Goal: Information Seeking & Learning: Learn about a topic

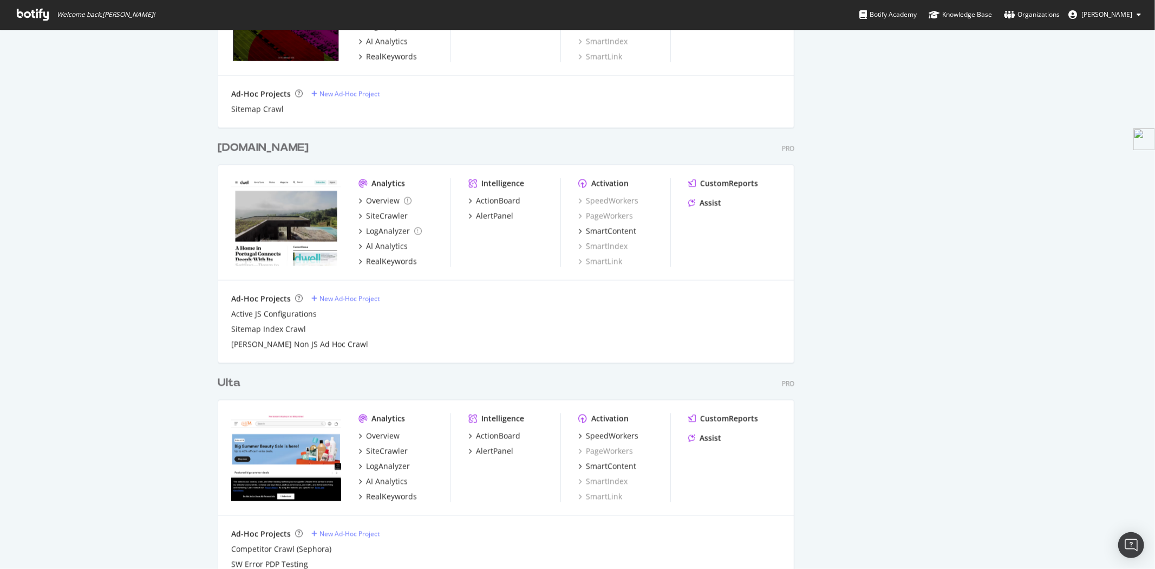
scroll to position [1745, 0]
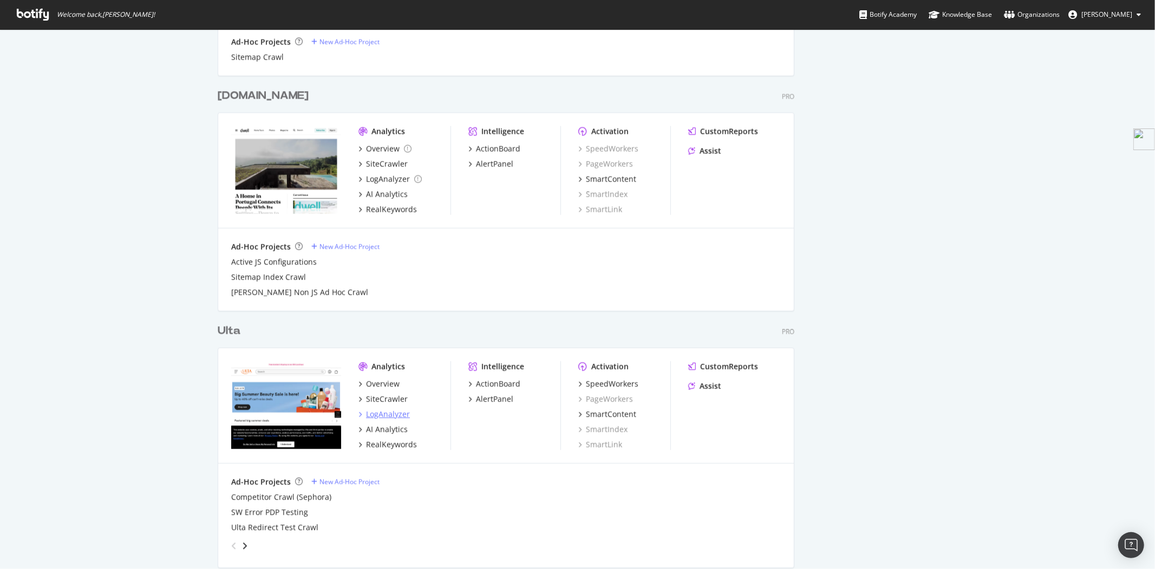
click at [382, 414] on div "LogAnalyzer" at bounding box center [388, 413] width 44 height 11
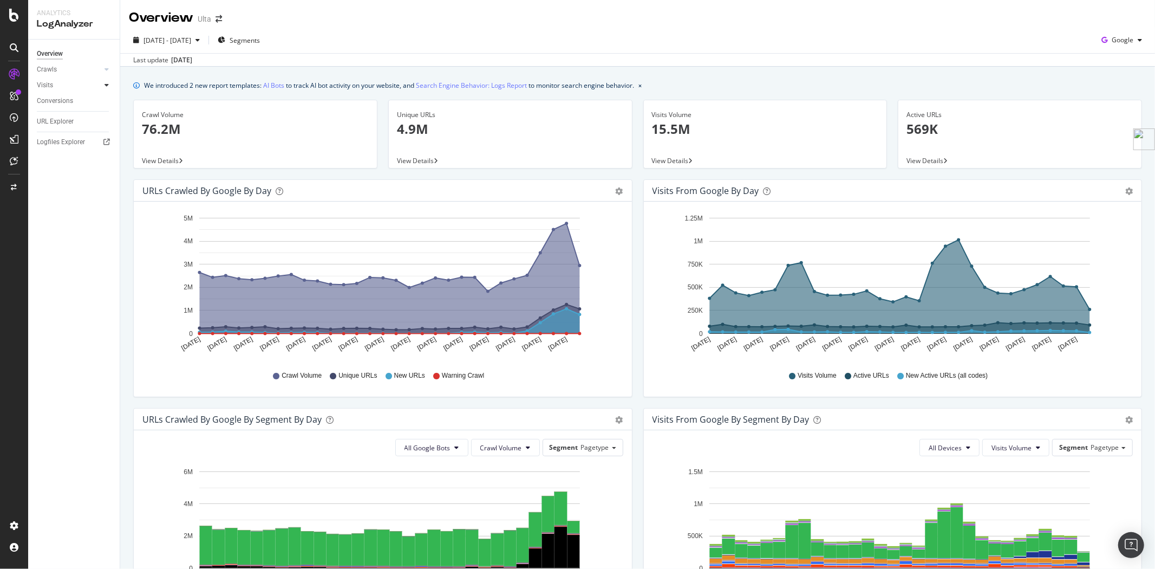
click at [106, 83] on icon at bounding box center [107, 85] width 4 height 6
click at [109, 68] on div at bounding box center [106, 69] width 11 height 11
click at [85, 103] on div "Segments Distribution" at bounding box center [72, 106] width 60 height 23
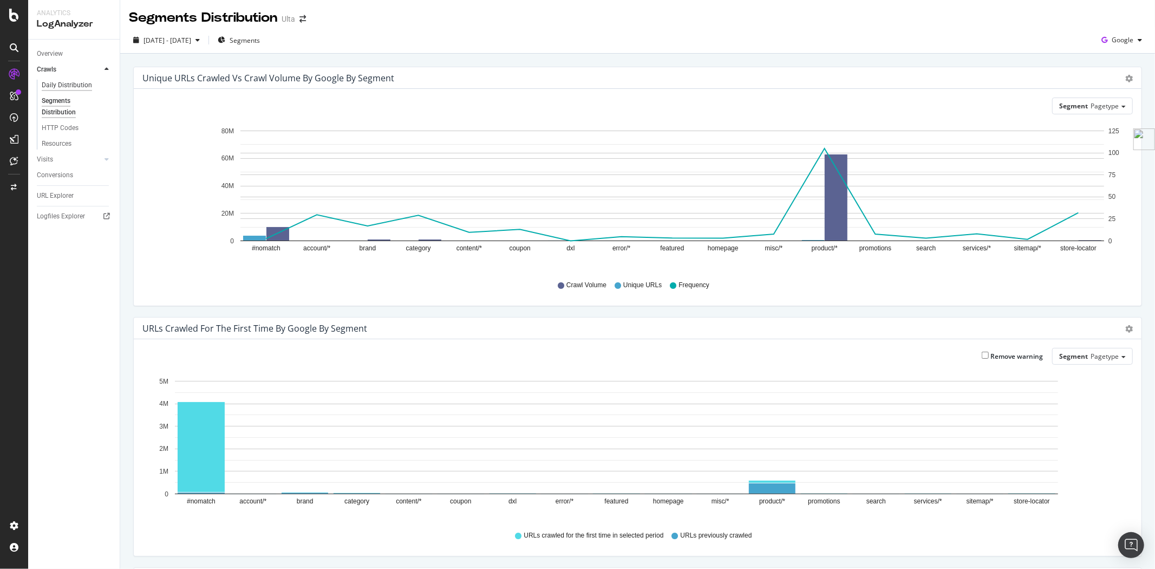
click at [74, 88] on div "Daily Distribution" at bounding box center [67, 85] width 50 height 11
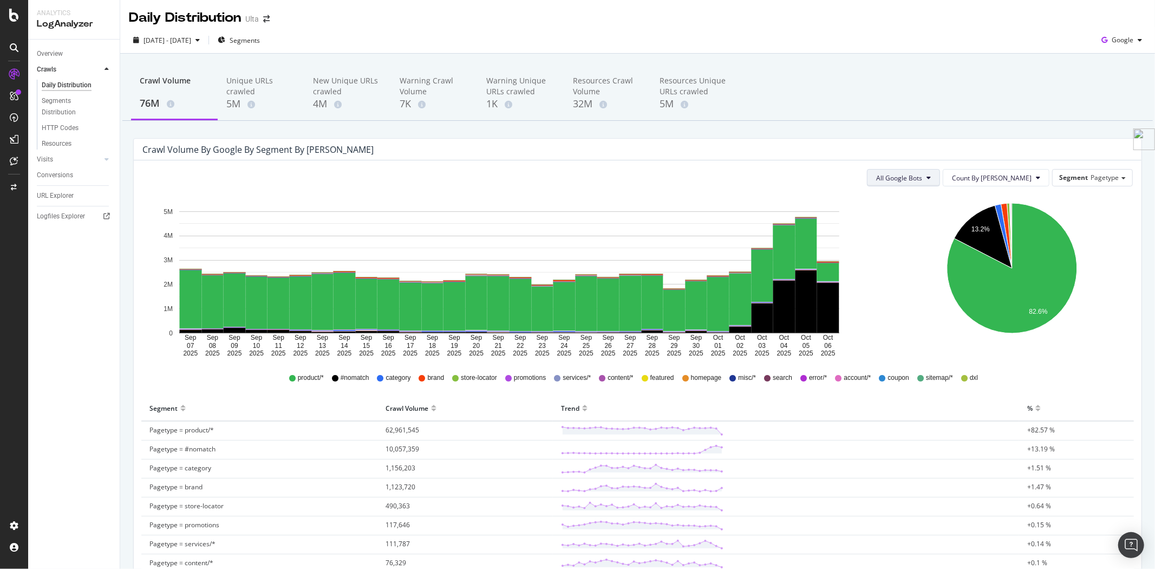
click at [921, 180] on span "All Google Bots" at bounding box center [899, 177] width 46 height 9
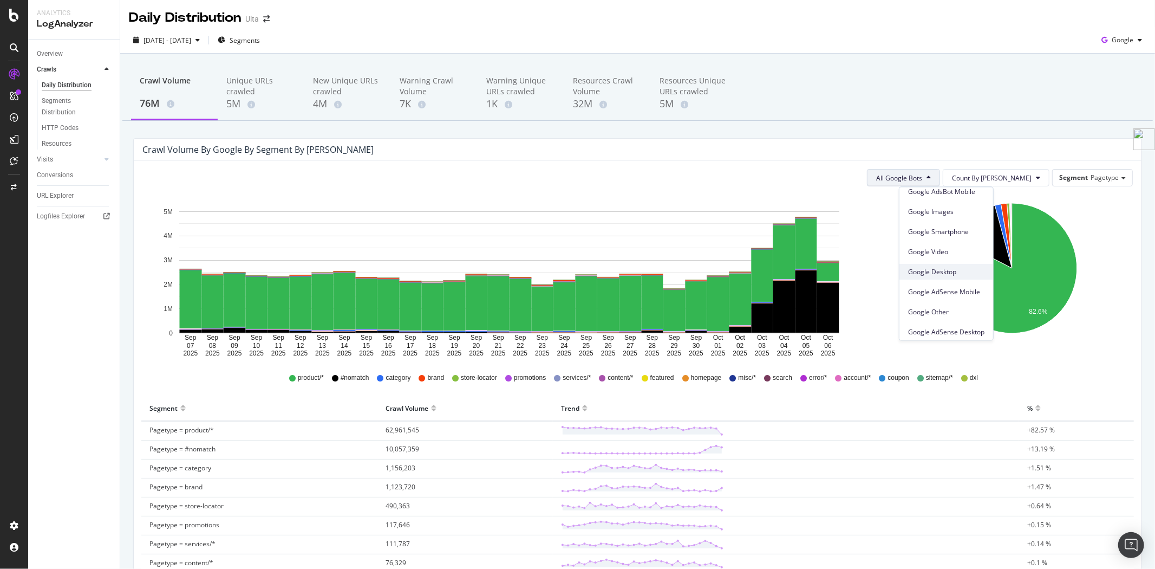
scroll to position [31, 0]
click at [947, 252] on div "Google Smartphone" at bounding box center [947, 248] width 94 height 16
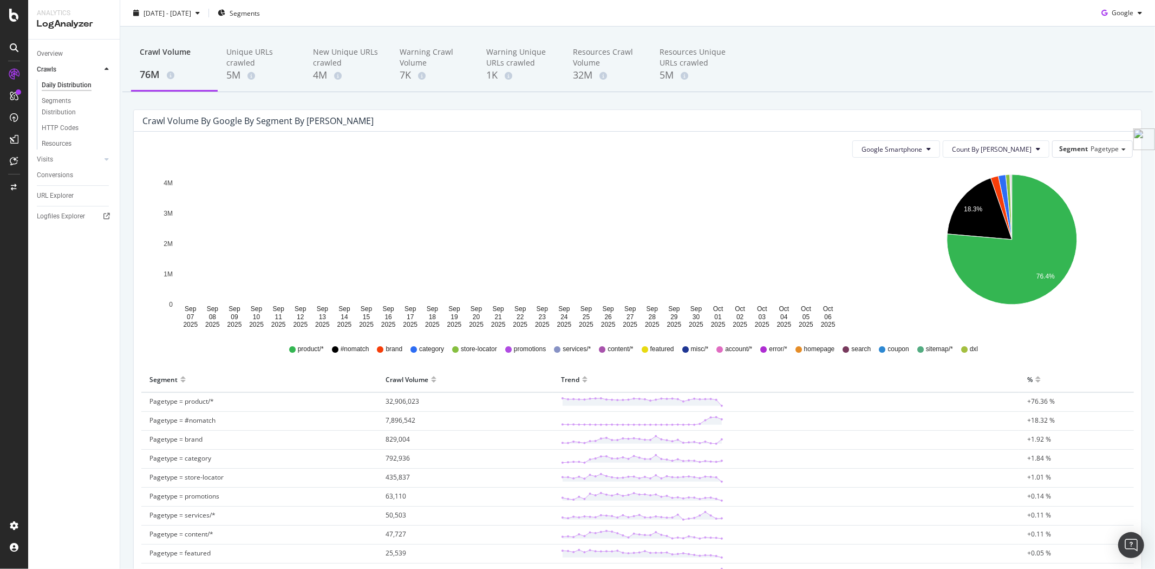
scroll to position [22, 0]
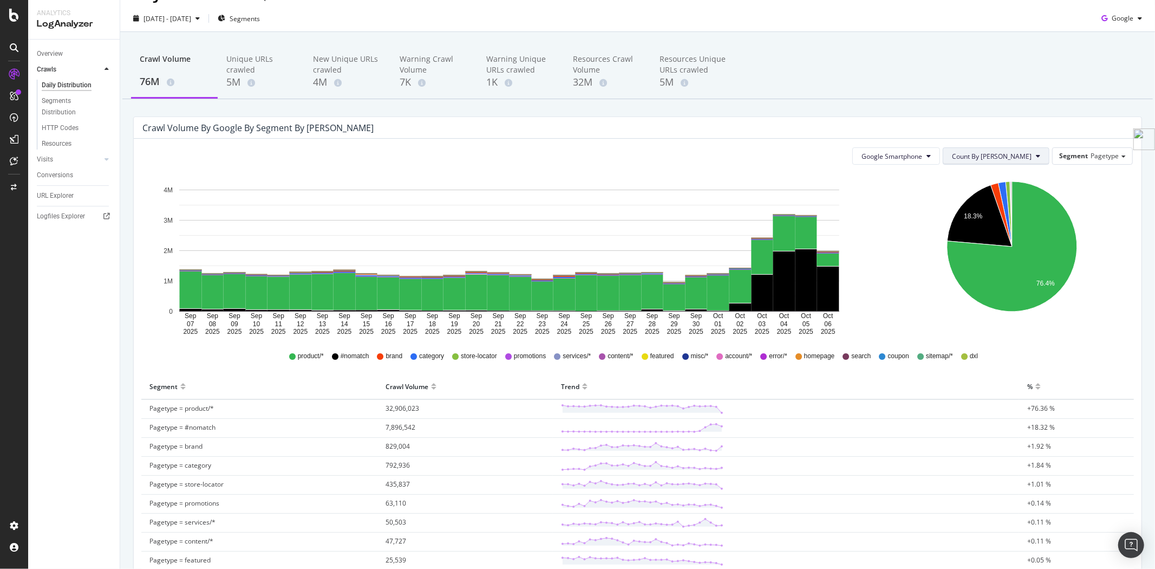
click at [1009, 154] on span "Count By [PERSON_NAME]" at bounding box center [992, 156] width 80 height 9
click at [995, 199] on span "Cumulated" at bounding box center [1024, 198] width 82 height 10
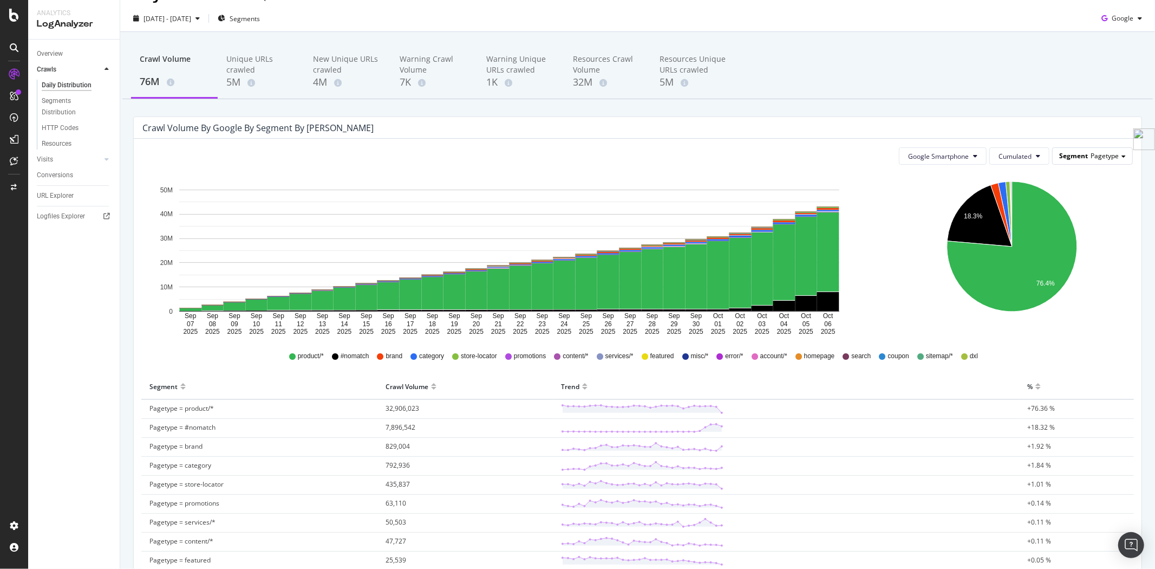
click at [1093, 152] on span "Pagetype" at bounding box center [1105, 155] width 28 height 9
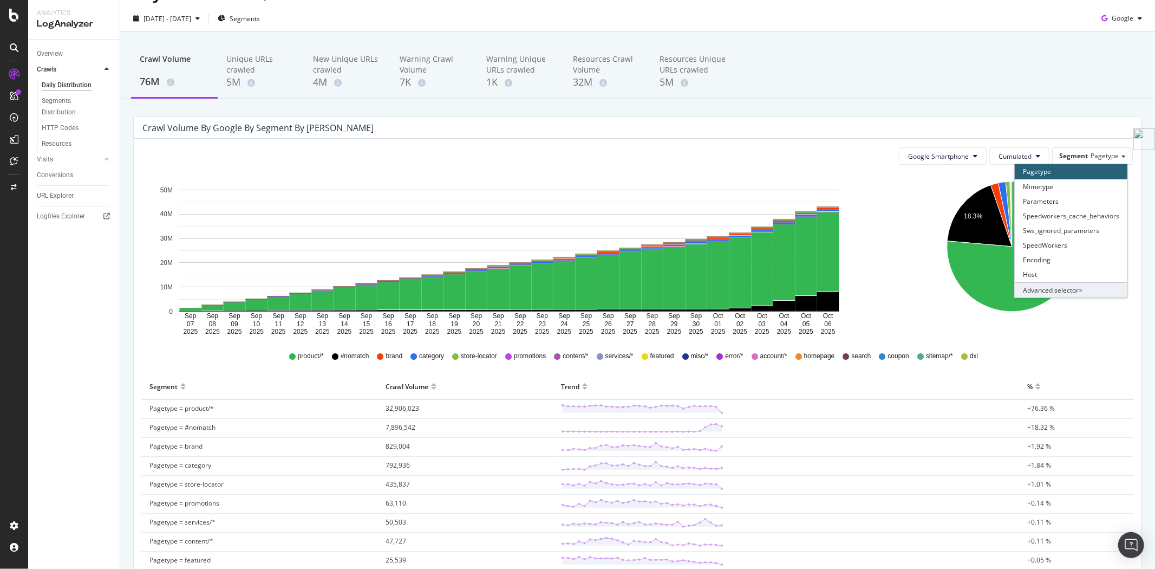
click at [1049, 291] on div "Advanced selector >" at bounding box center [1071, 289] width 113 height 15
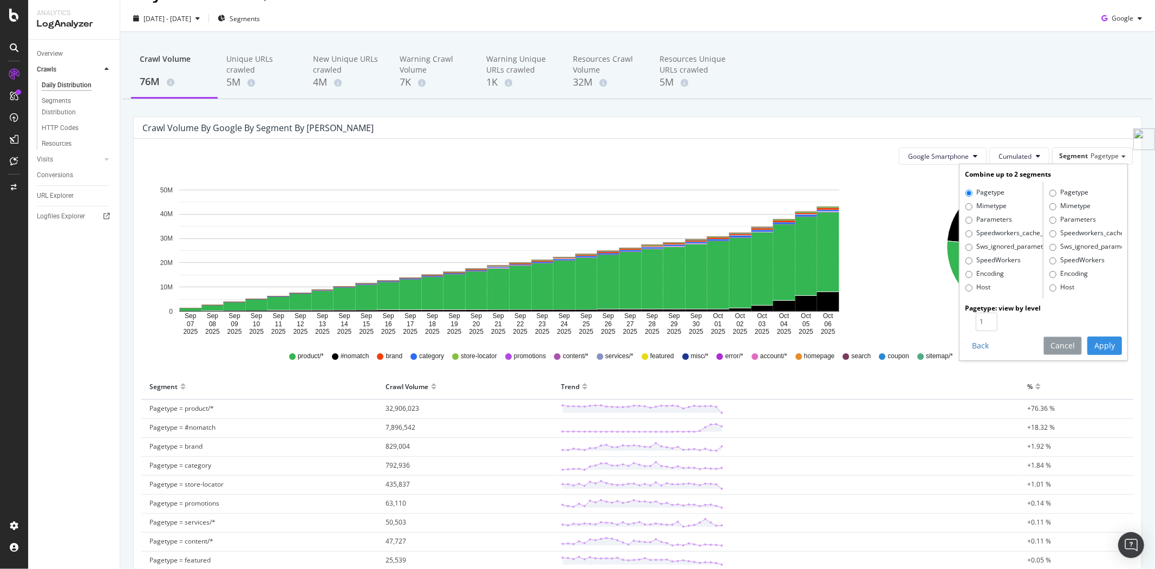
click at [1059, 346] on button "Cancel" at bounding box center [1063, 345] width 38 height 18
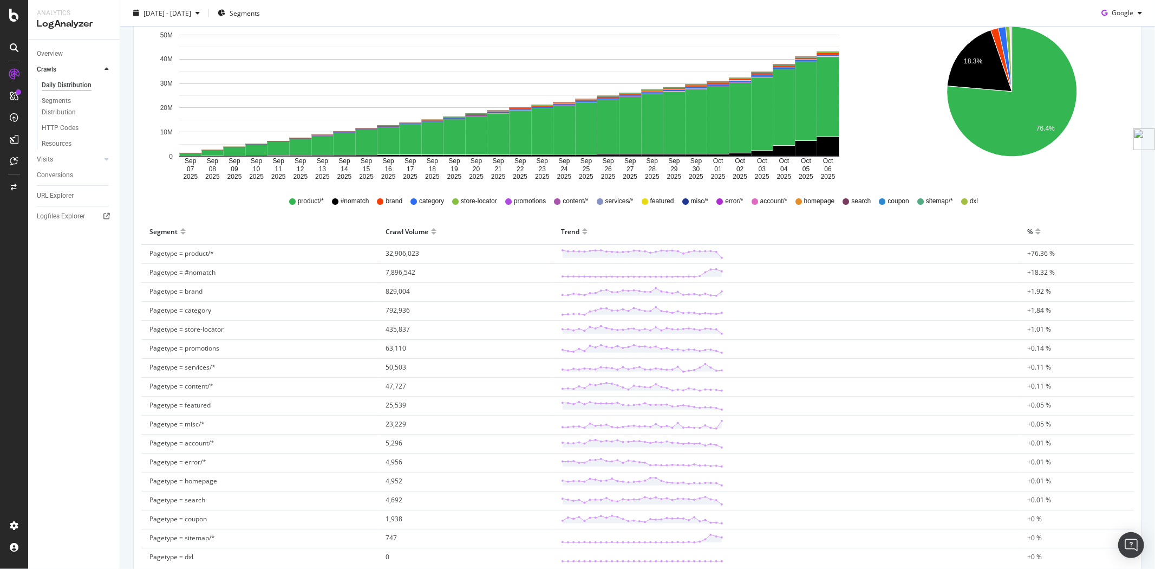
scroll to position [262, 0]
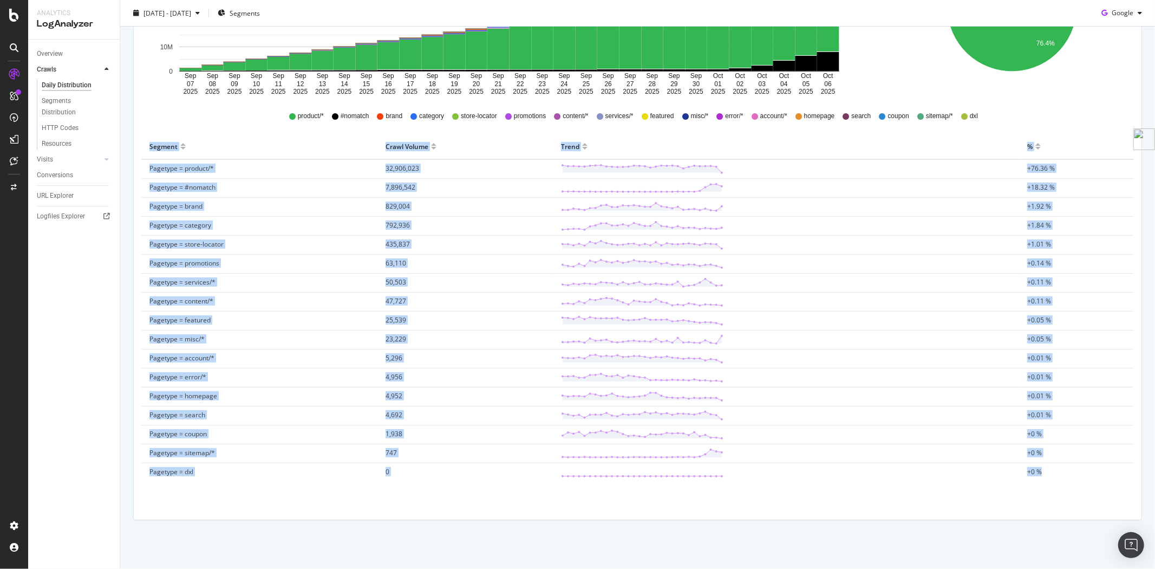
drag, startPoint x: 147, startPoint y: 147, endPoint x: 1060, endPoint y: 470, distance: 968.4
click at [1060, 470] on table "Segment Crawl Volume Trend % Pagetype = product/* 32,906,023 +76.36 % Pagetype …" at bounding box center [637, 308] width 993 height 348
copy table "Segment Crawl Volume Trend % Pagetype = product/* 32,906,023 +76.36 % Pagetype …"
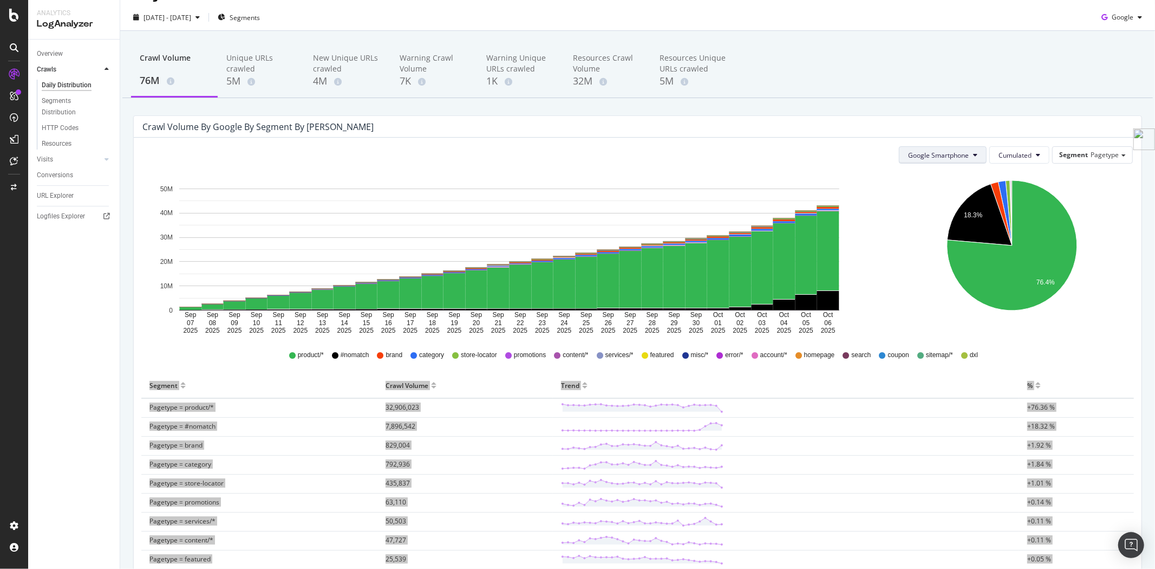
scroll to position [22, 0]
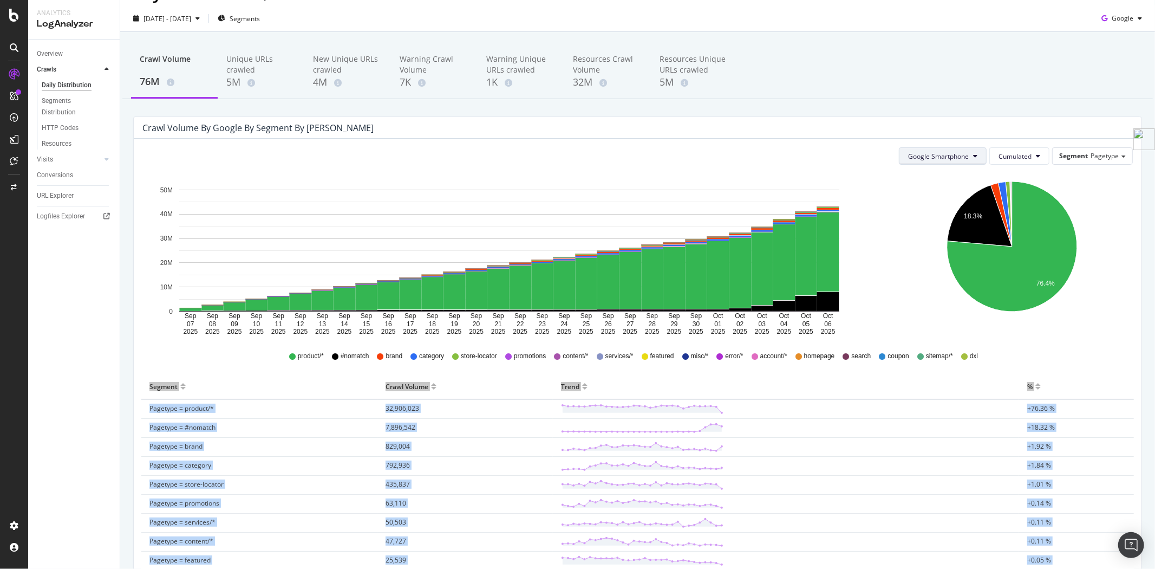
click at [955, 152] on span "Google Smartphone" at bounding box center [938, 156] width 61 height 9
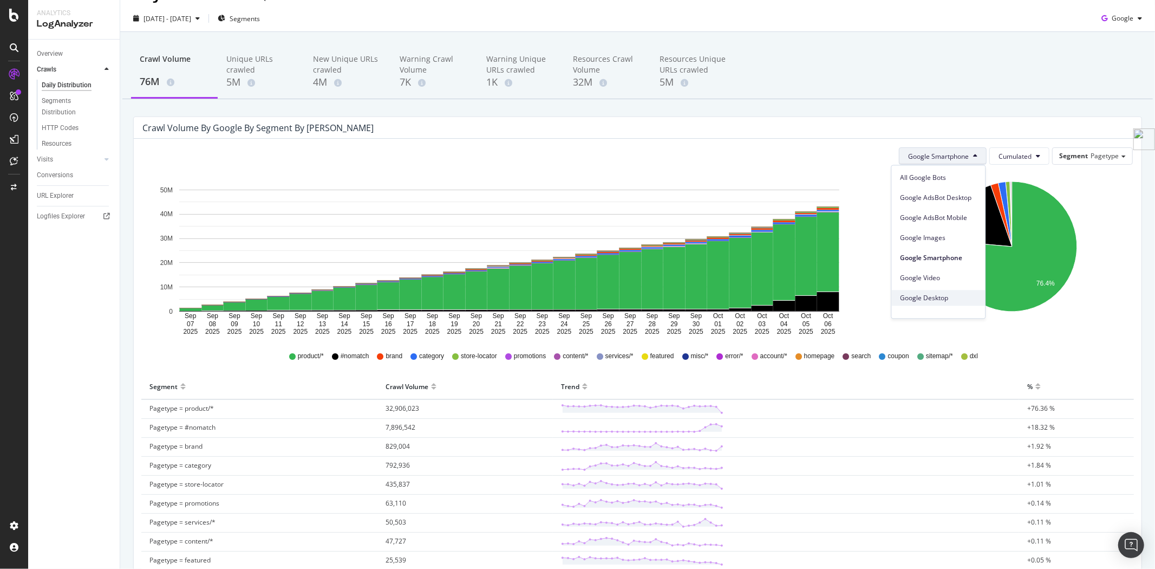
click at [946, 296] on span "Google Desktop" at bounding box center [939, 298] width 76 height 10
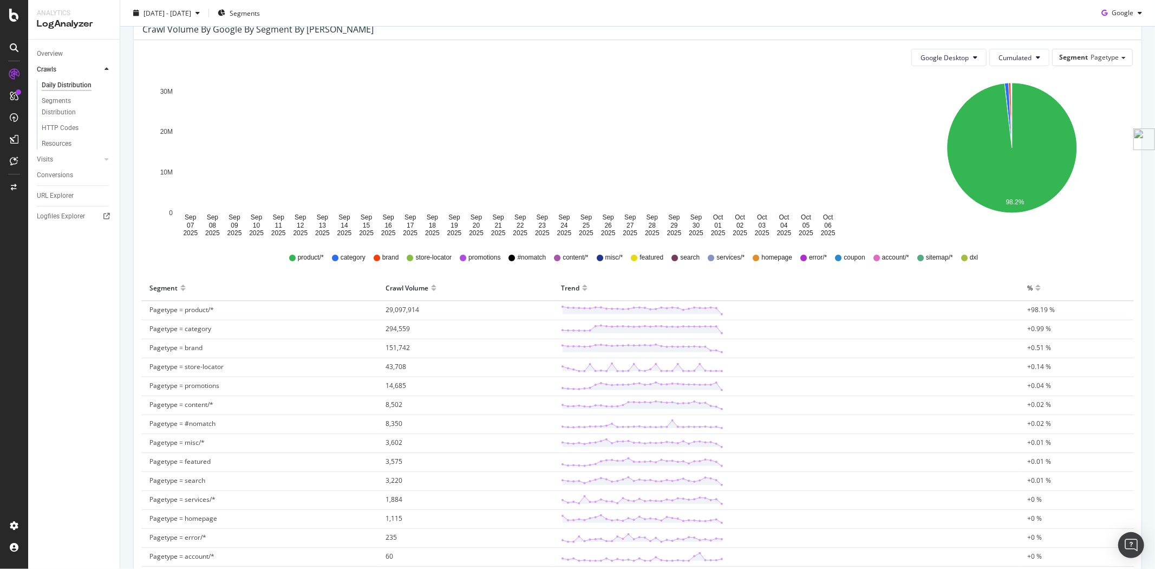
scroll to position [240, 0]
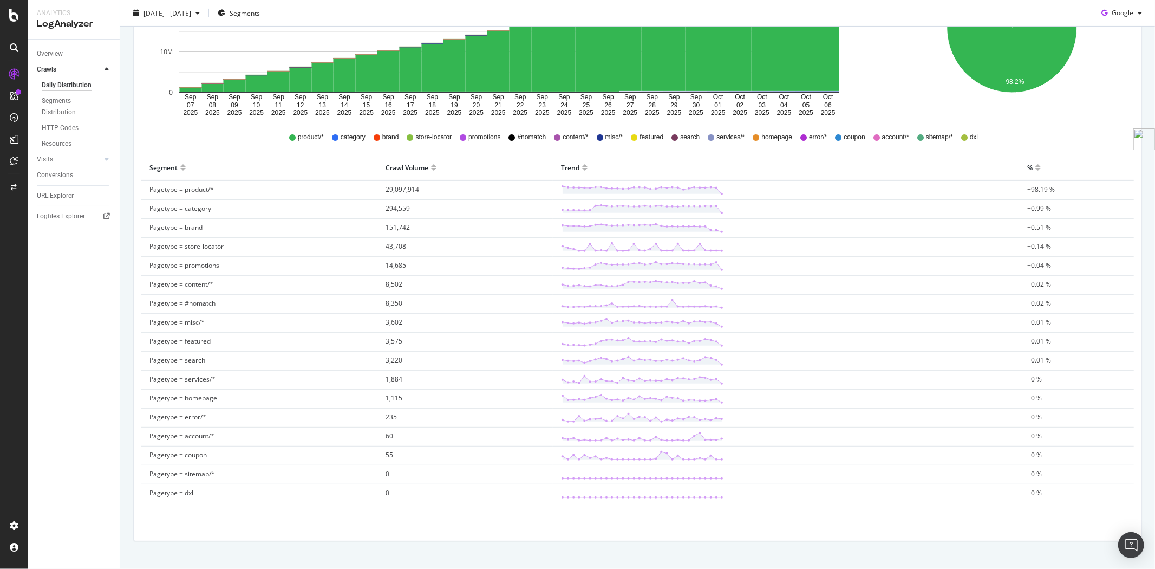
drag, startPoint x: 148, startPoint y: 165, endPoint x: 1013, endPoint y: 506, distance: 929.0
click at [1013, 506] on div "Segment Crawl Volume Trend % Pagetype = product/* 29,097,914 +98.19 % Pagetype …" at bounding box center [637, 334] width 1001 height 359
copy thead
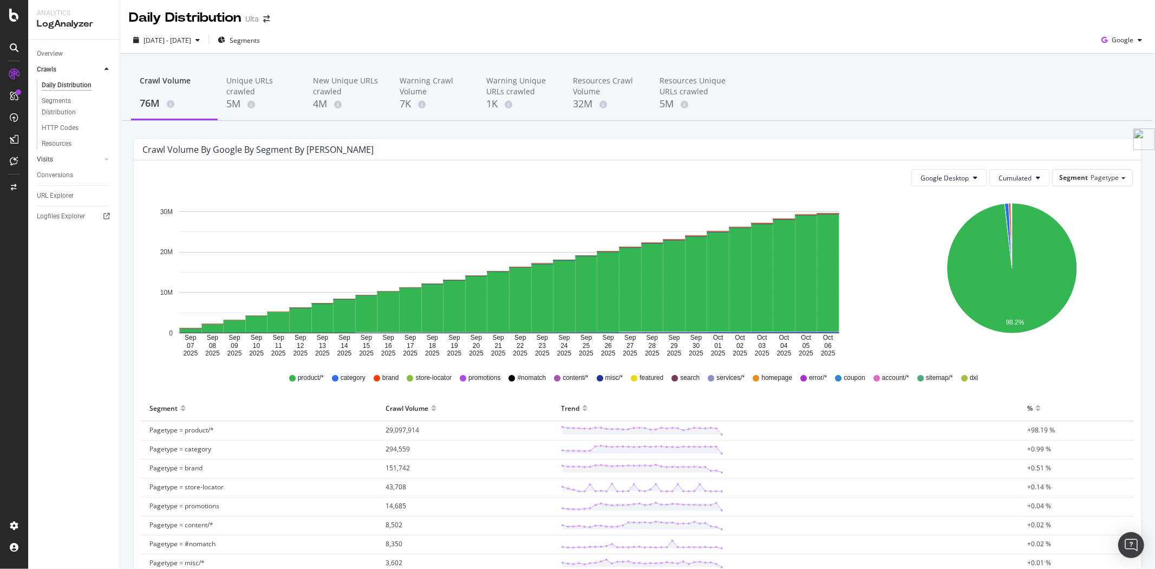
click at [61, 157] on link "Visits" at bounding box center [69, 159] width 64 height 11
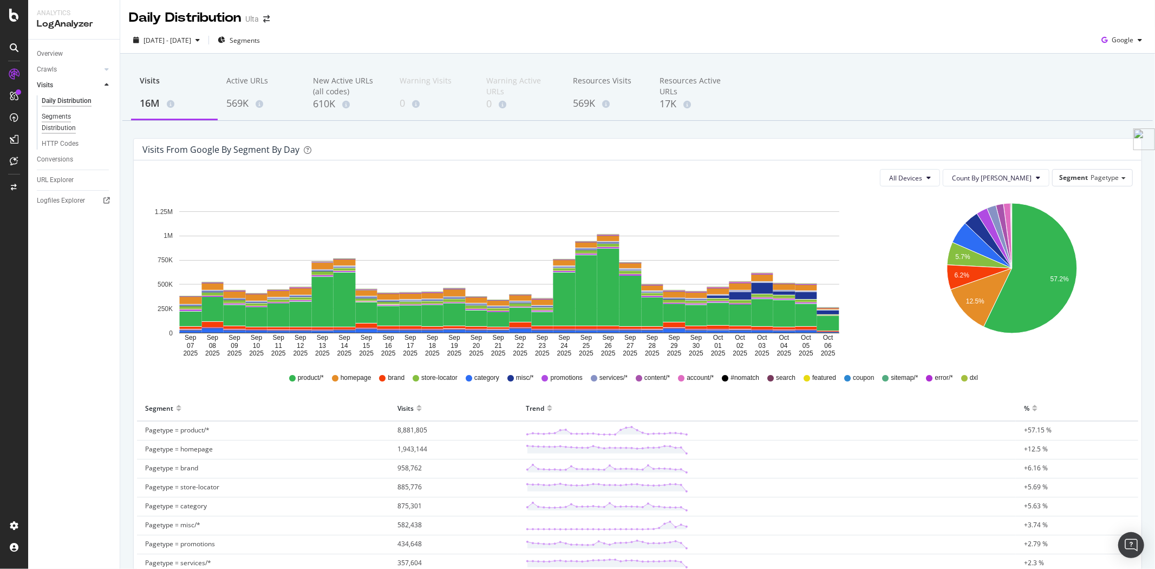
click at [65, 126] on div "Segments Distribution" at bounding box center [72, 122] width 60 height 23
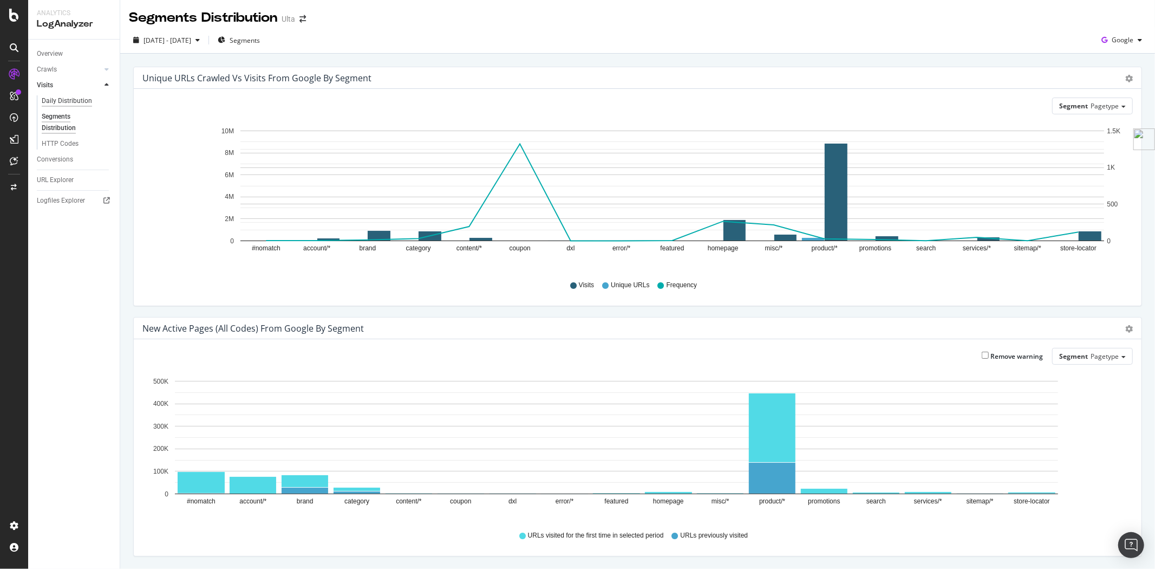
click at [64, 106] on div "Daily Distribution" at bounding box center [67, 100] width 50 height 11
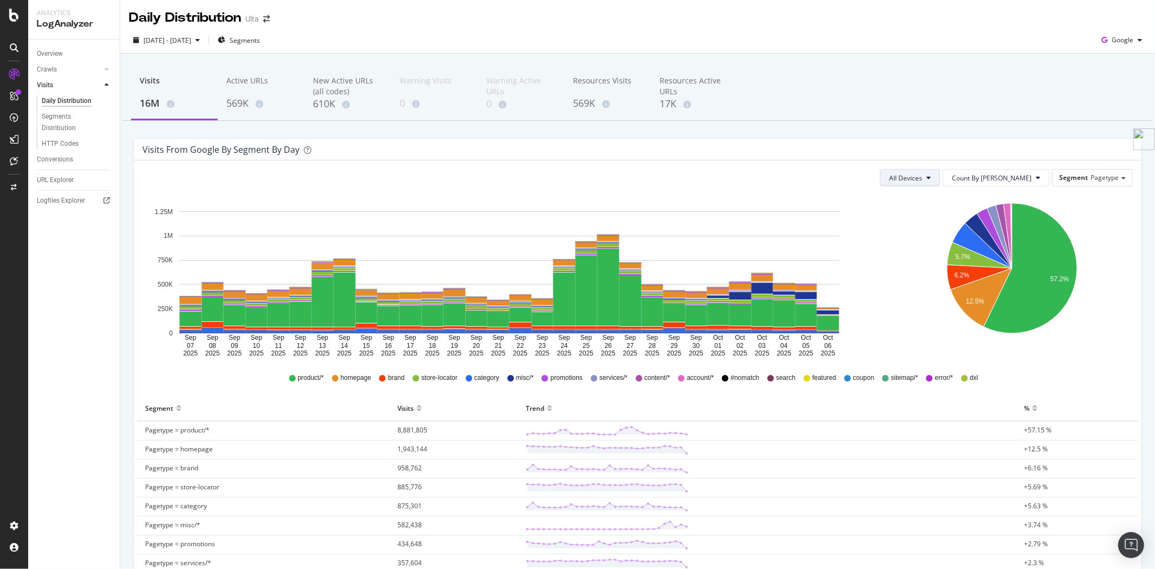
click at [940, 185] on button "All Devices" at bounding box center [910, 177] width 60 height 17
click at [1112, 41] on span "Google" at bounding box center [1123, 39] width 22 height 9
click at [739, 130] on div "Visits 16M Active URLs 569K New Active URLs (all codes) 610K Warning Visits 0 W…" at bounding box center [637, 442] width 1035 height 777
click at [591, 110] on div "Resources Visits 569K" at bounding box center [607, 94] width 87 height 54
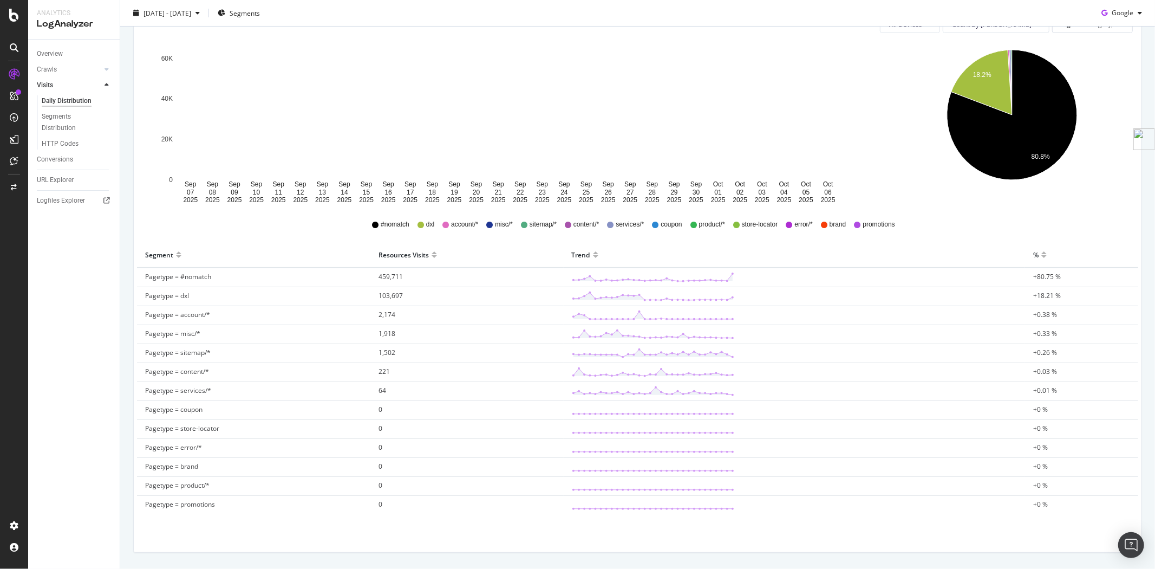
scroll to position [186, 0]
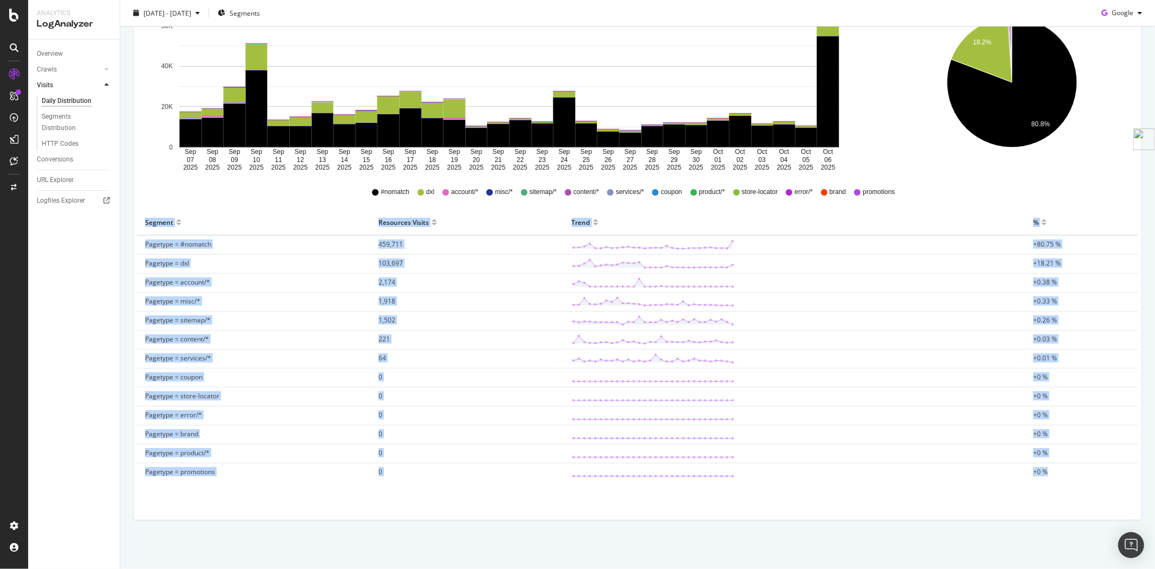
drag, startPoint x: 146, startPoint y: 219, endPoint x: 1095, endPoint y: 467, distance: 980.6
click at [1095, 467] on table "Segment Resources Visits Trend % Pagetype = #nomatch 459,711 +80.75 % Pagetype …" at bounding box center [637, 346] width 1001 height 272
copy table "Segment Resources Visits Trend % Pagetype = #nomatch 459,711 +80.75 % Pagetype …"
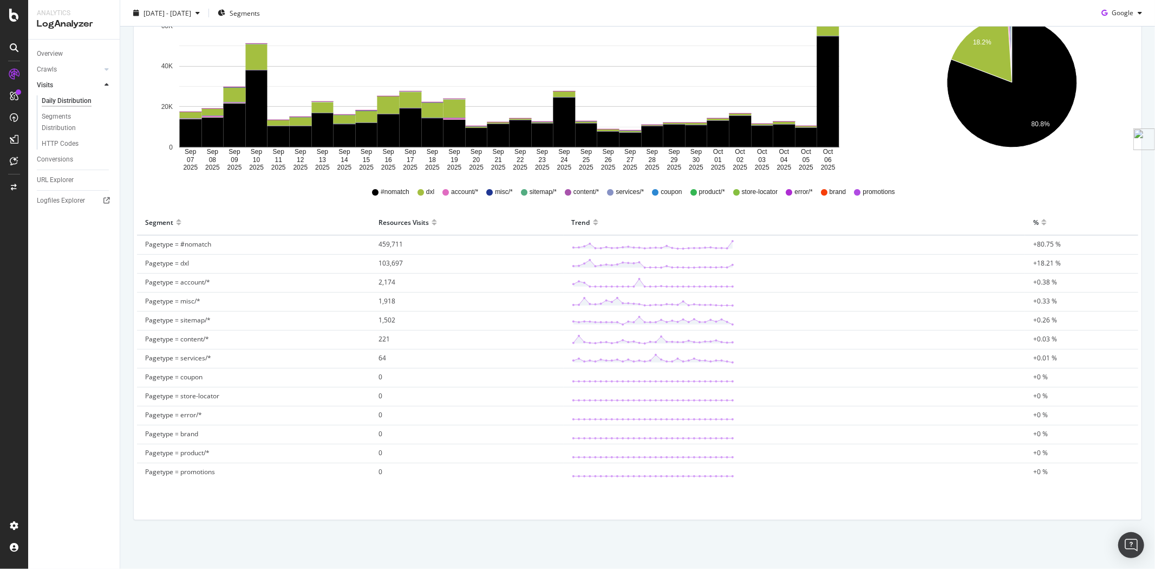
click at [904, 128] on icon "18.2% 80.8%" at bounding box center [1012, 90] width 237 height 162
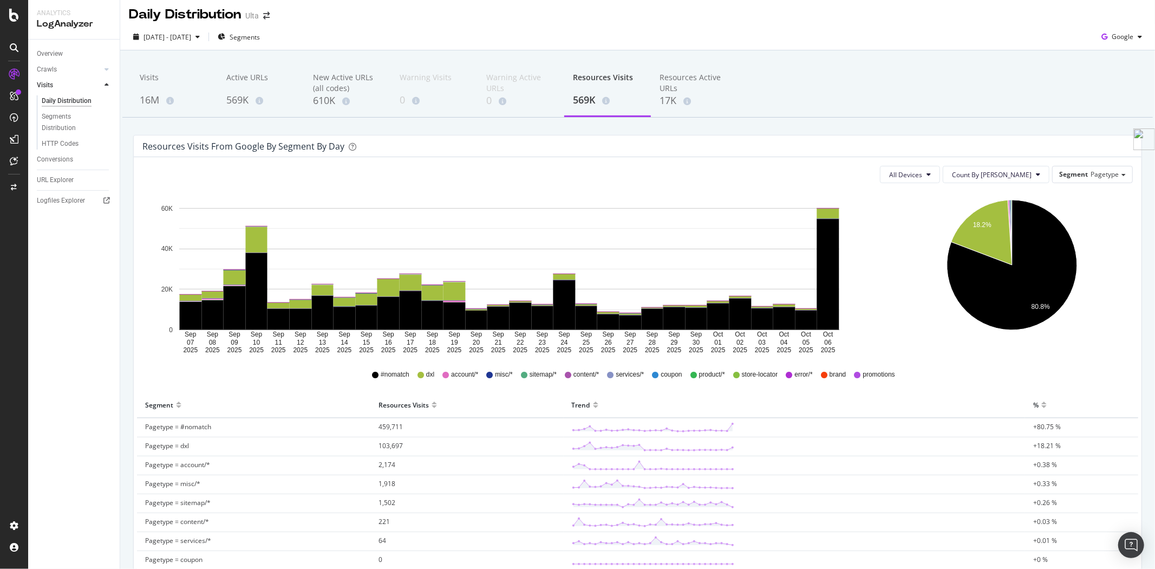
scroll to position [0, 0]
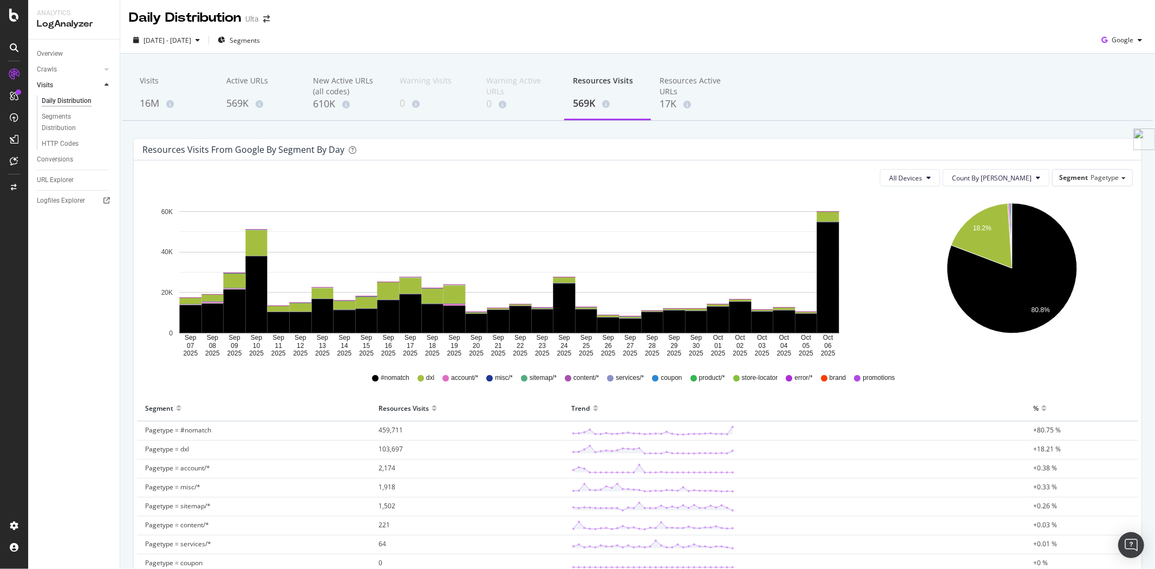
click at [64, 158] on div "Conversions" at bounding box center [55, 159] width 36 height 11
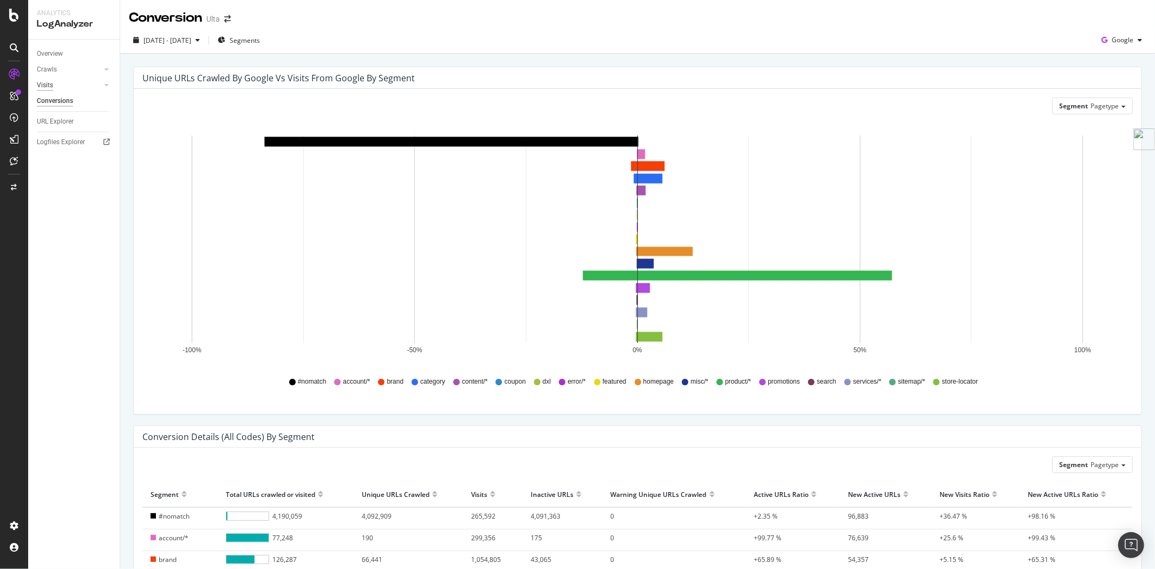
click at [52, 87] on div "Visits" at bounding box center [45, 85] width 16 height 11
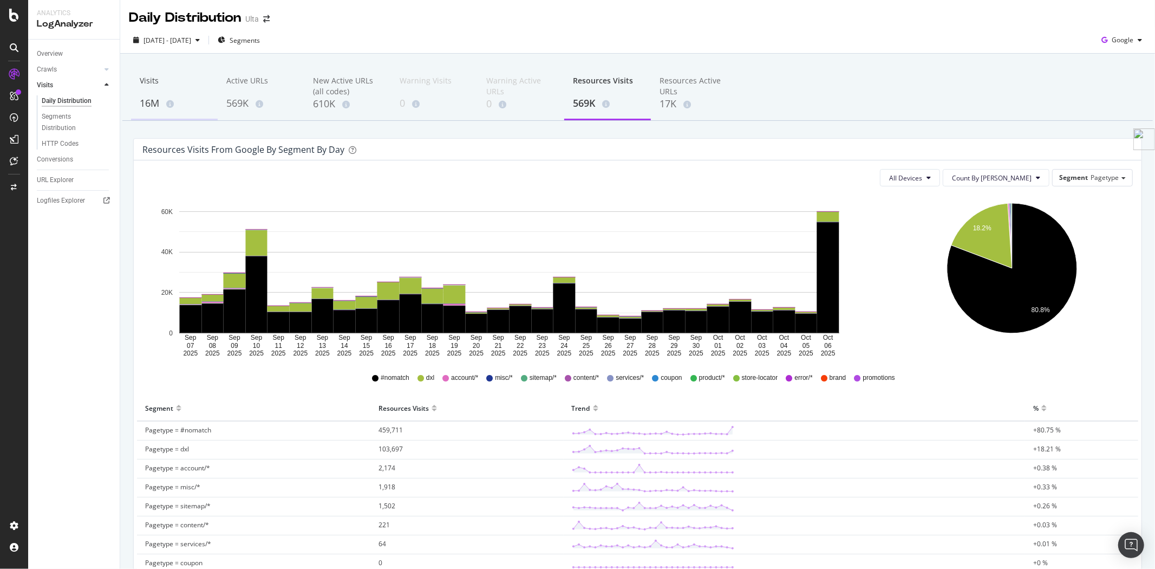
click at [138, 106] on div "Visits 16M" at bounding box center [174, 94] width 87 height 54
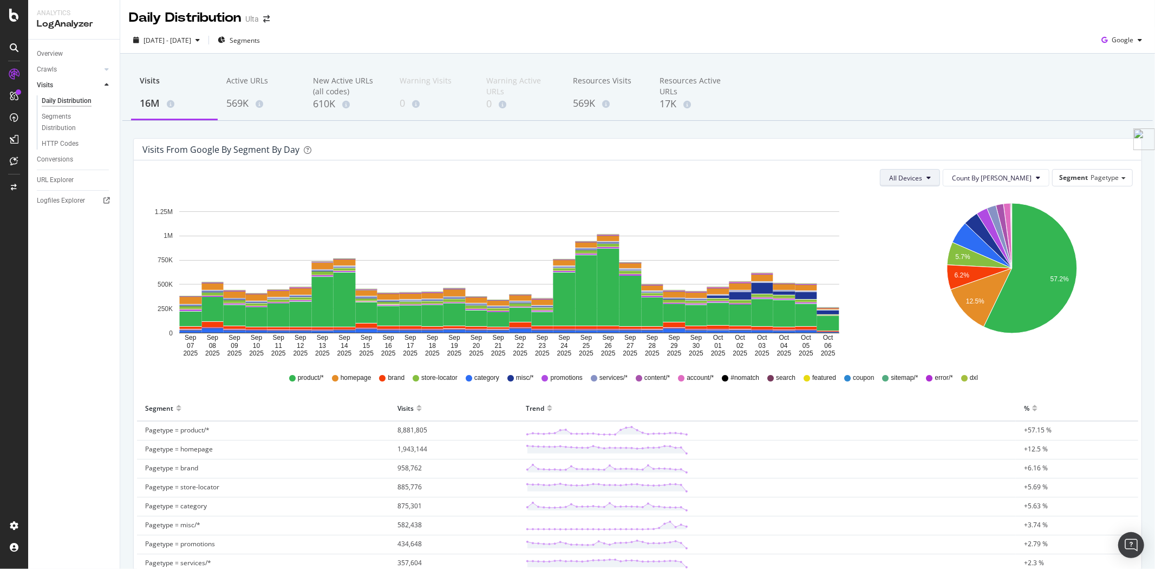
click at [922, 174] on span "All Devices" at bounding box center [905, 177] width 33 height 9
click at [870, 174] on div "All Devices Count By Day Segment Pagetype" at bounding box center [637, 177] width 991 height 17
click at [63, 198] on div "Logfiles Explorer" at bounding box center [61, 200] width 48 height 11
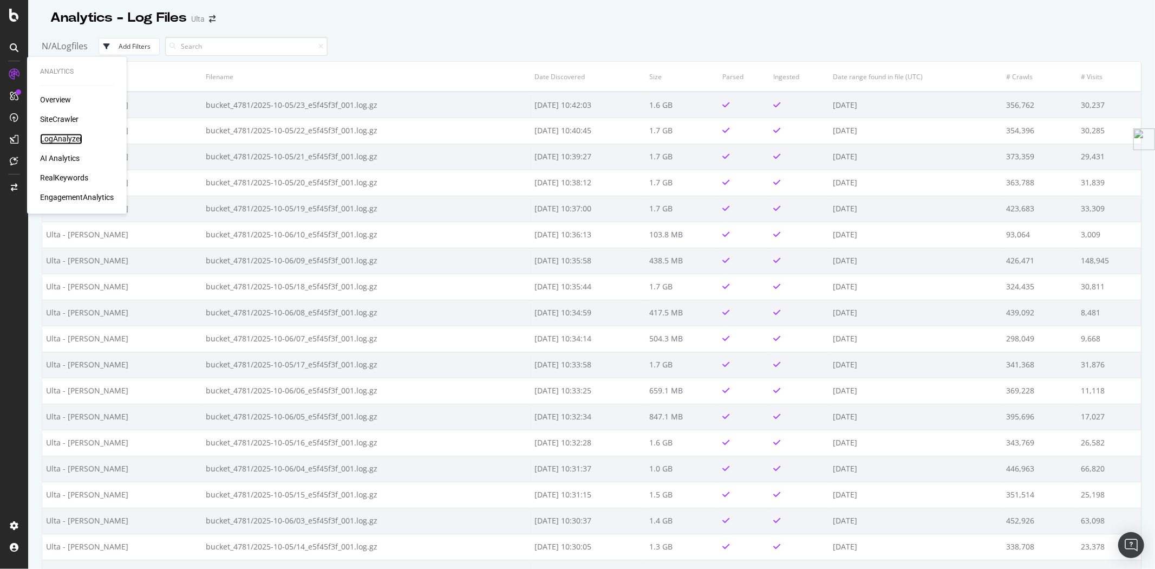
click at [69, 139] on div "LogAnalyzer" at bounding box center [61, 139] width 42 height 11
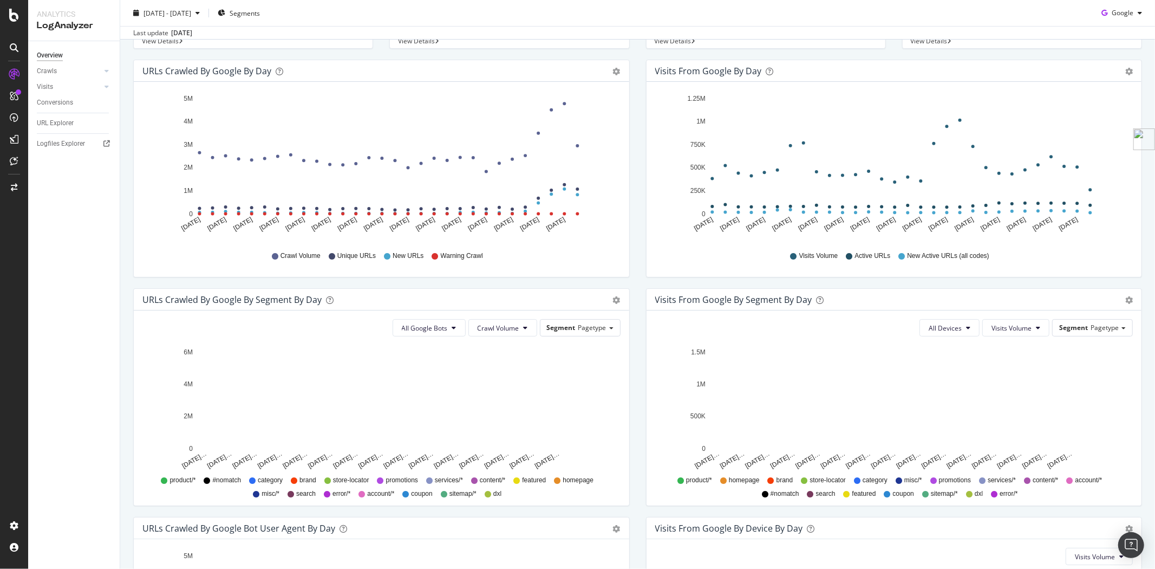
scroll to position [180, 0]
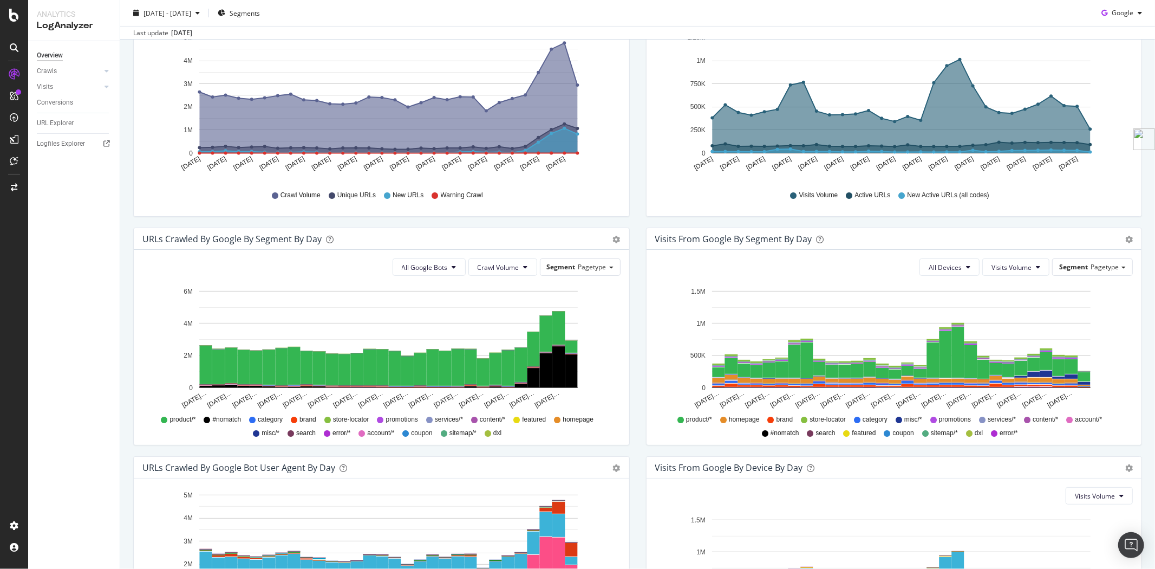
click at [1128, 238] on div "Visits from Google By Segment By Day Timeline (by Value) Table" at bounding box center [895, 239] width 496 height 22
click at [1125, 238] on icon "gear" at bounding box center [1129, 240] width 8 height 8
click at [1081, 285] on span "Table" at bounding box center [1093, 283] width 96 height 16
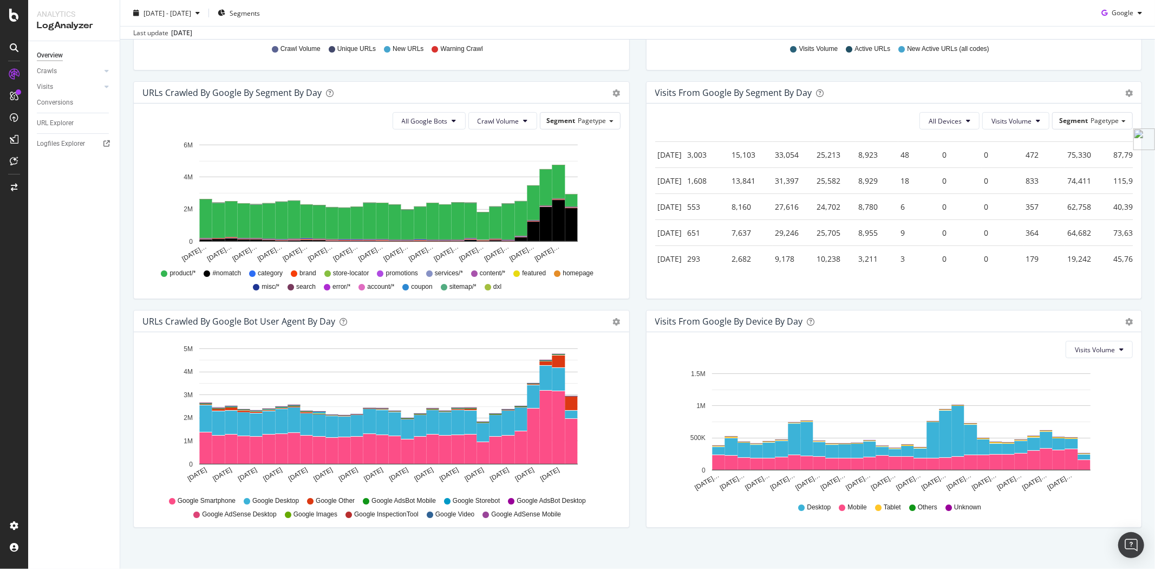
scroll to position [334, 0]
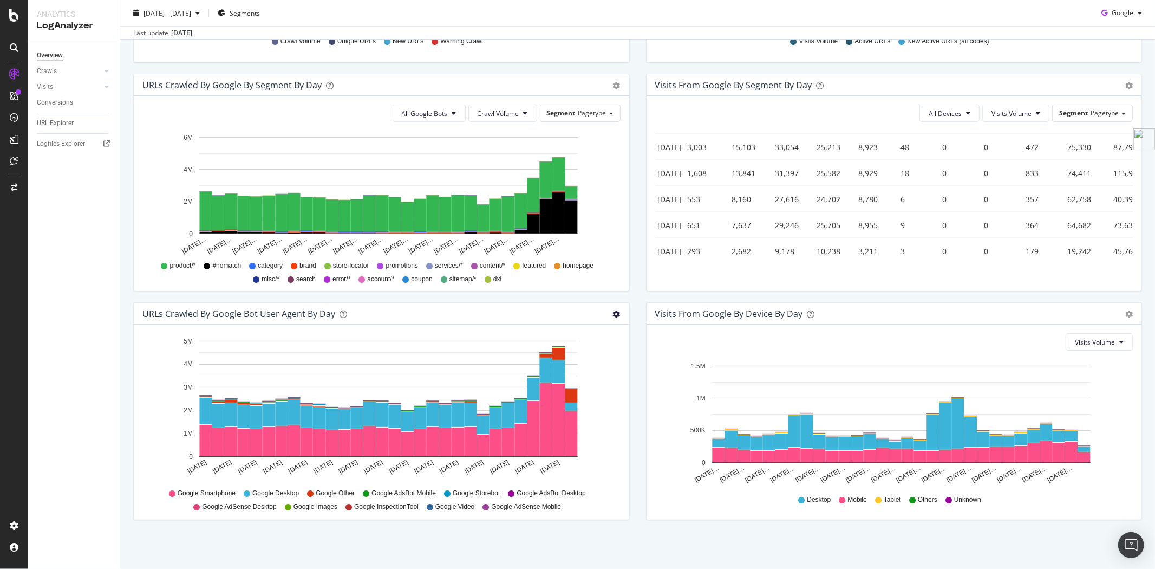
click at [614, 314] on icon "gear" at bounding box center [617, 314] width 8 height 8
click at [548, 374] on span "Table" at bounding box center [570, 380] width 115 height 16
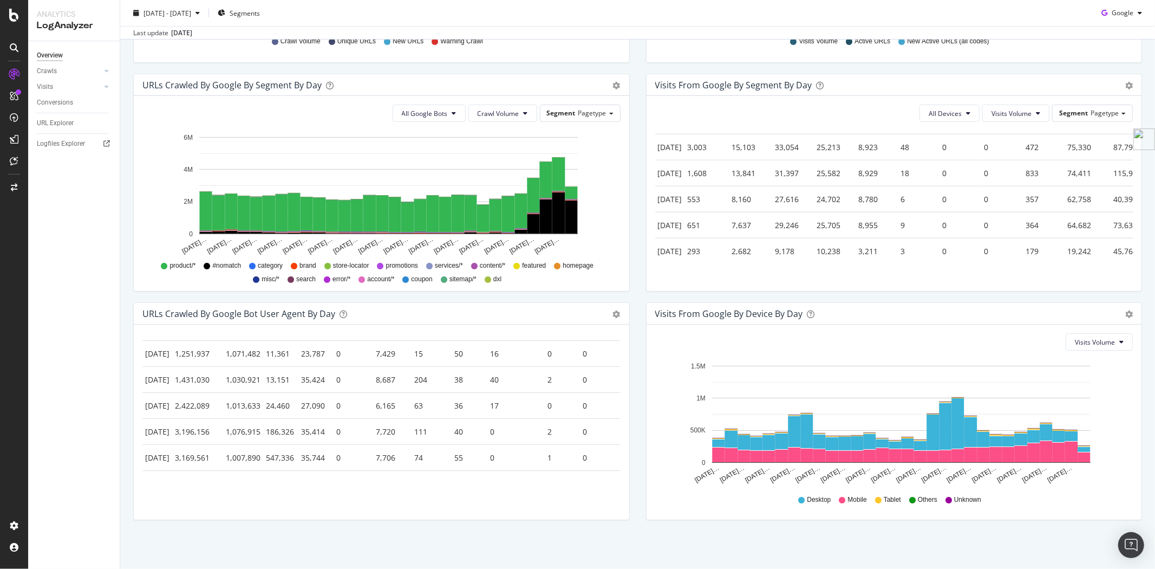
scroll to position [728, 0]
click at [1096, 339] on span "Visits Volume" at bounding box center [1095, 341] width 40 height 9
click at [1085, 381] on span "Active URLs" at bounding box center [1086, 383] width 41 height 10
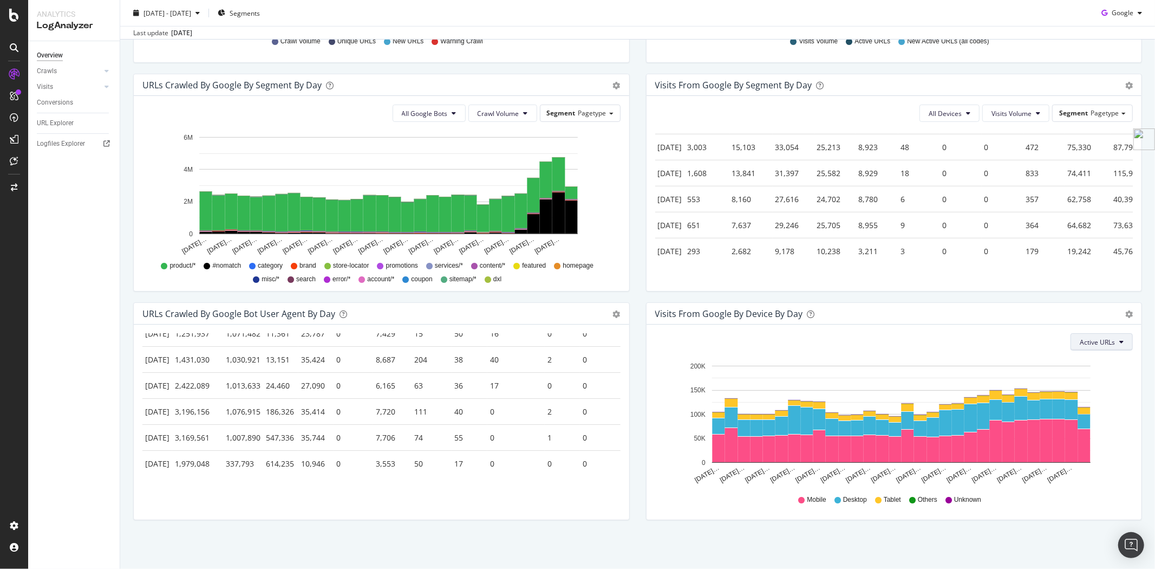
click at [1084, 348] on button "Active URLs" at bounding box center [1102, 341] width 62 height 17
click at [1086, 361] on span "Visits Volume" at bounding box center [1091, 363] width 40 height 10
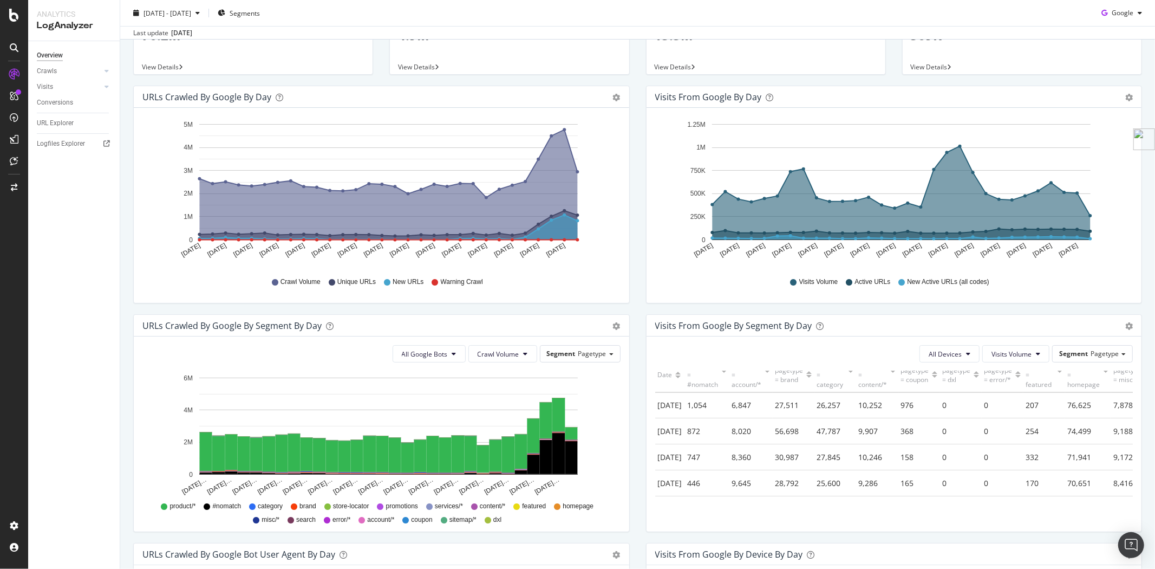
scroll to position [0, 0]
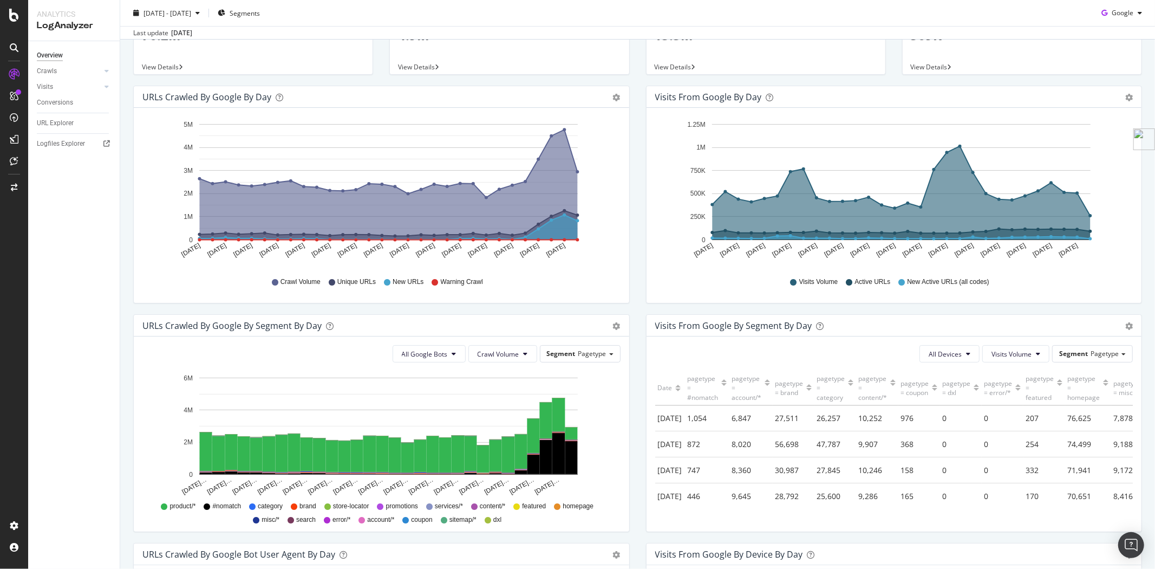
click at [973, 350] on div "All Devices Visits Volume Segment Pagetype" at bounding box center [894, 353] width 478 height 17
click at [963, 350] on button "All Devices" at bounding box center [950, 353] width 60 height 17
click at [1070, 347] on div "Segment Pagetype" at bounding box center [1093, 354] width 80 height 16
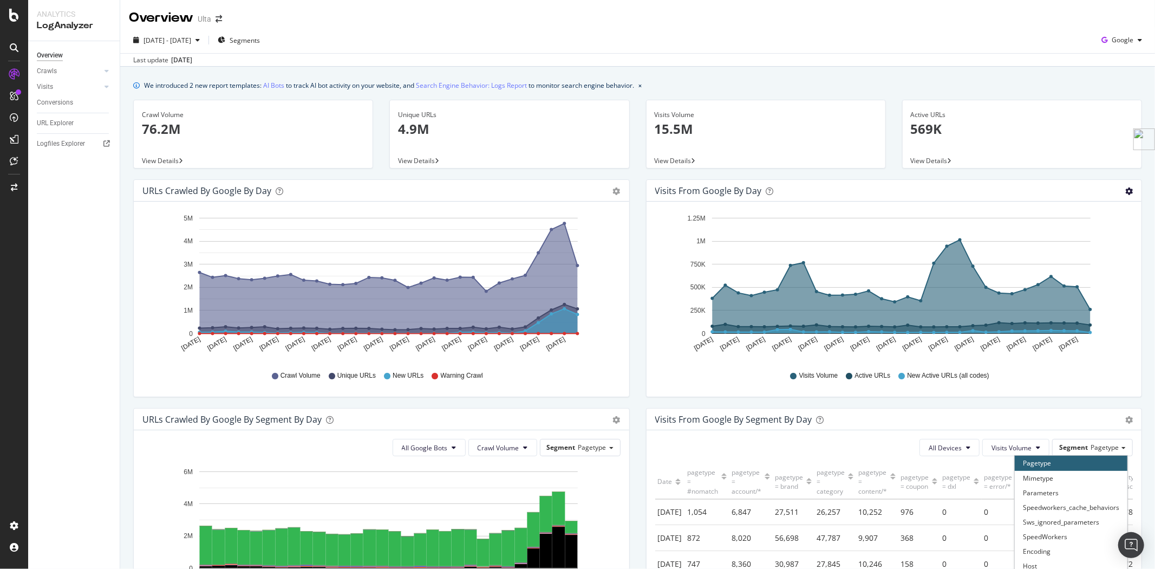
click at [1125, 192] on icon "gear" at bounding box center [1129, 191] width 8 height 8
click at [682, 165] on span "View Details" at bounding box center [675, 160] width 41 height 9
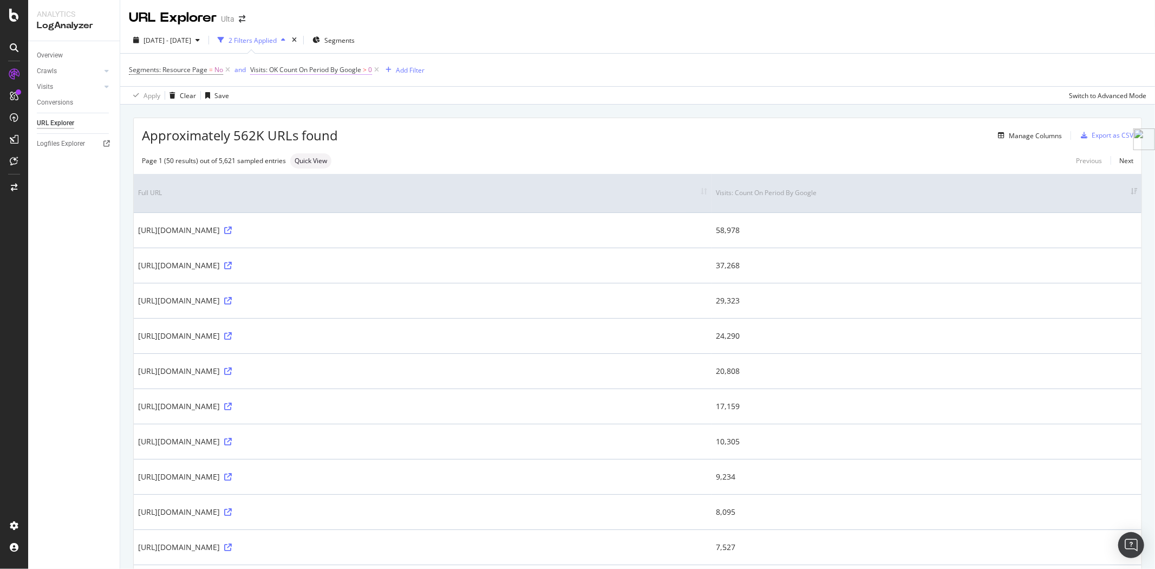
click at [334, 69] on span "Visits: OK Count On Period By Google" at bounding box center [305, 69] width 111 height 9
click at [292, 95] on icon at bounding box center [294, 96] width 8 height 6
click at [289, 116] on span "By Google" at bounding box center [280, 118] width 32 height 9
click at [295, 115] on span "Greater than" at bounding box center [278, 112] width 39 height 9
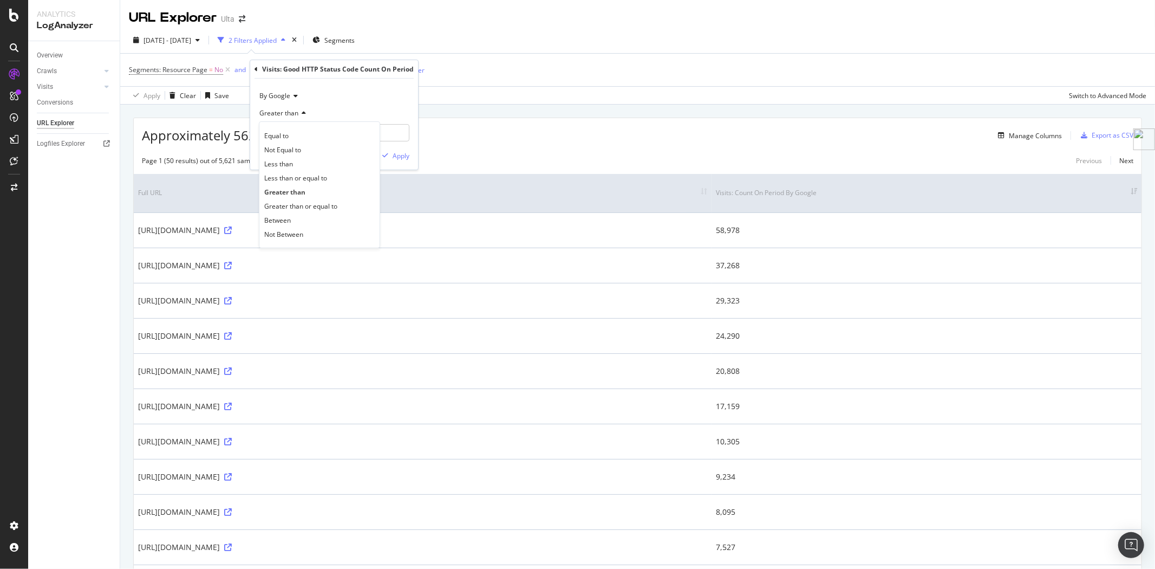
click at [402, 111] on div "Greater than" at bounding box center [334, 113] width 151 height 17
click at [359, 156] on div "Add filter" at bounding box center [360, 155] width 28 height 9
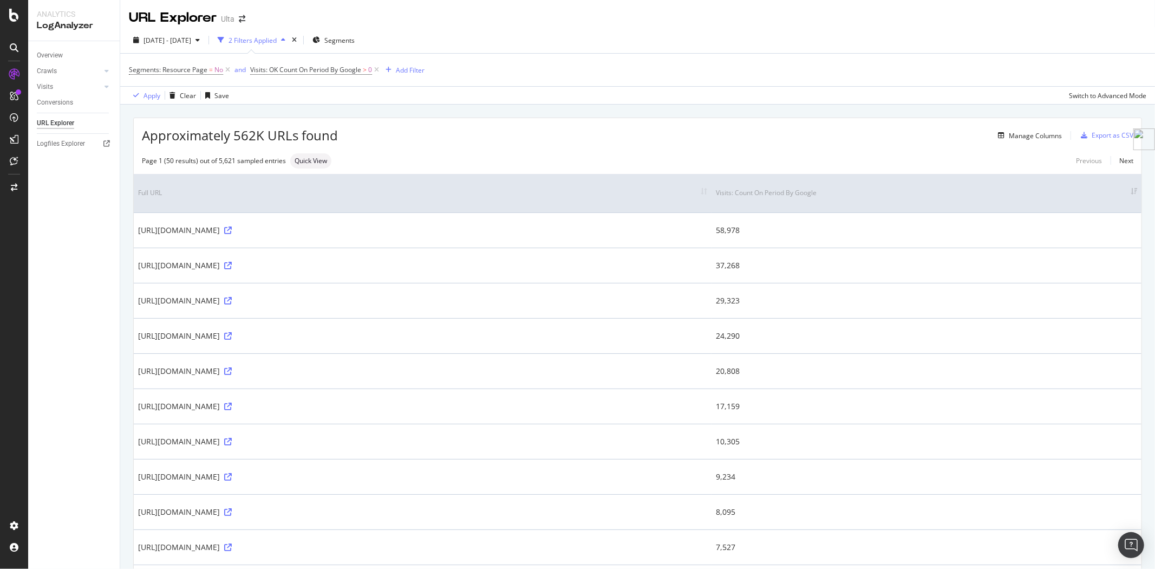
click at [617, 77] on div "Segments: Resource Page = No and Visits: OK Count On Period By Google > 0 Add F…" at bounding box center [638, 70] width 1018 height 32
click at [338, 70] on span "Visits: OK Count On Period By Google" at bounding box center [305, 69] width 111 height 9
click at [297, 41] on icon "times" at bounding box center [294, 40] width 5 height 6
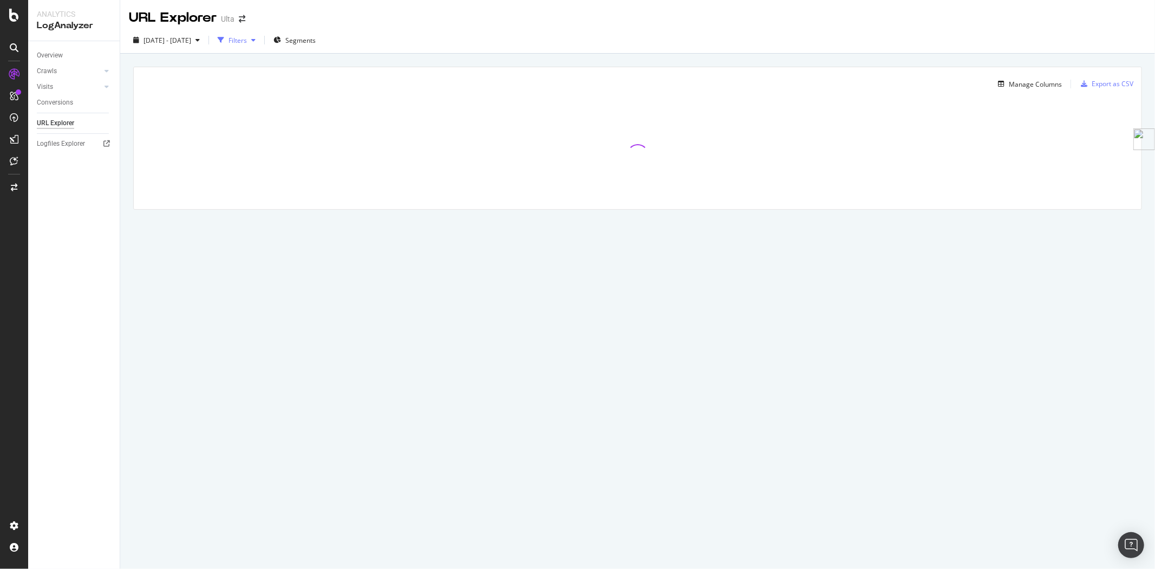
click at [256, 41] on icon "button" at bounding box center [253, 40] width 4 height 6
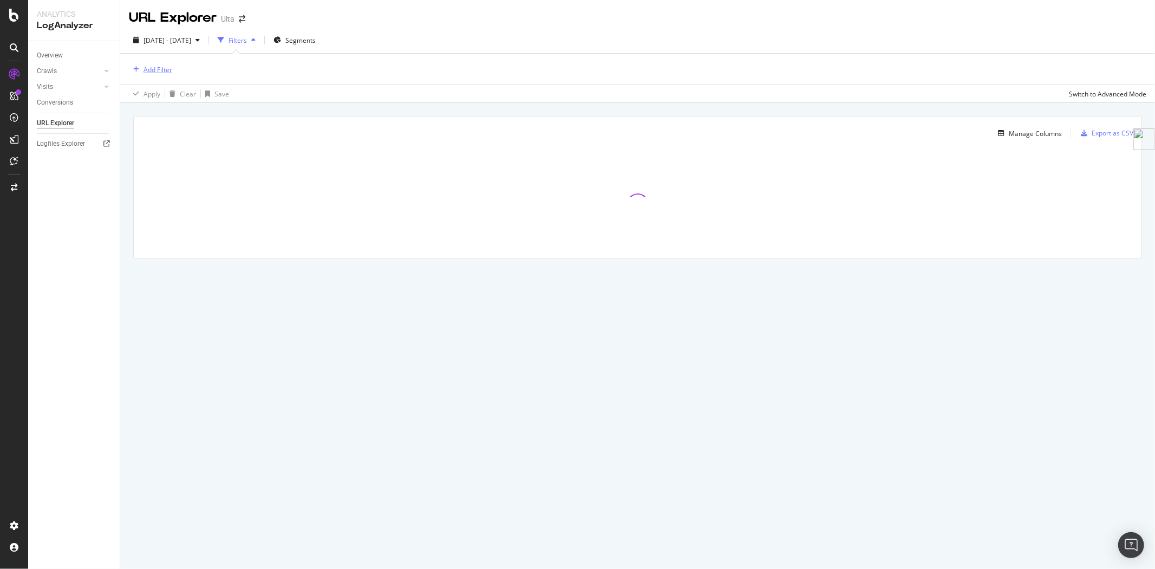
click at [158, 67] on div "Add Filter" at bounding box center [158, 69] width 29 height 9
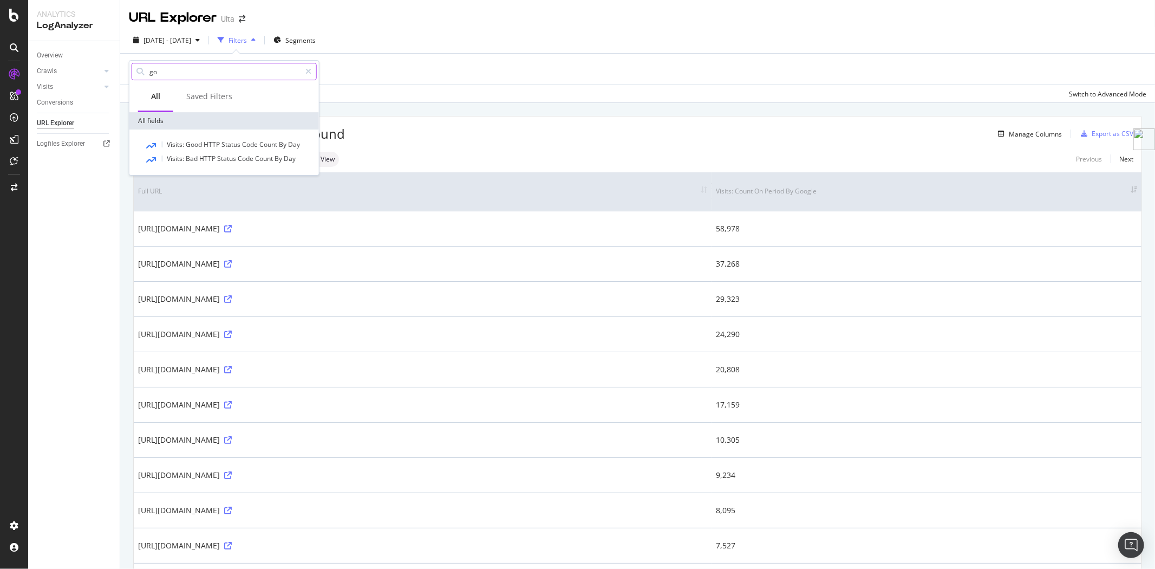
type input "g"
click at [140, 150] on div at bounding box center [141, 145] width 6 height 11
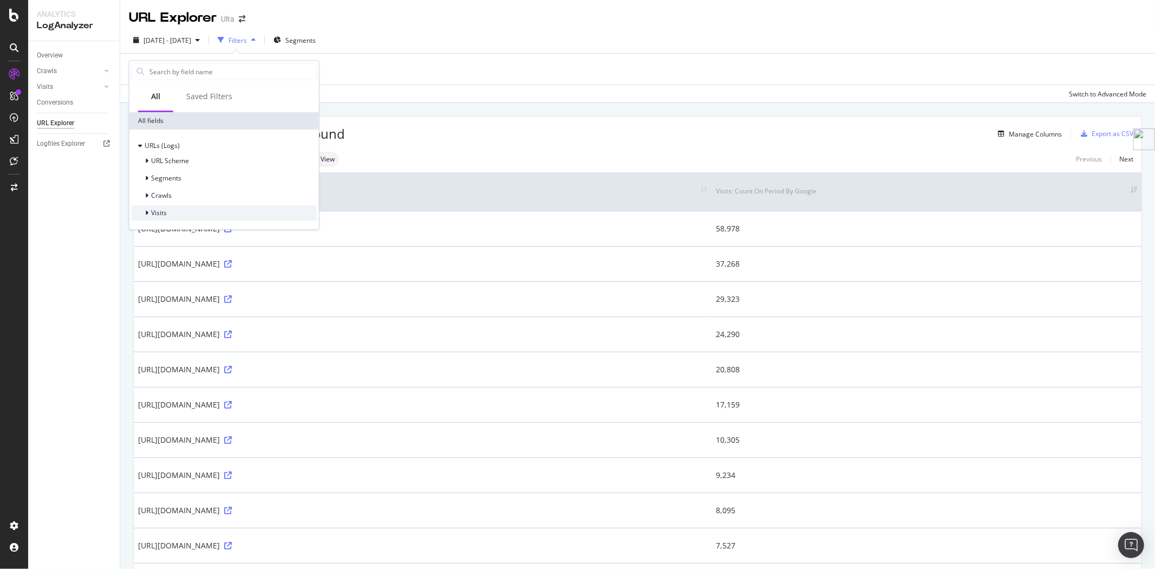
click at [147, 212] on icon at bounding box center [146, 213] width 3 height 6
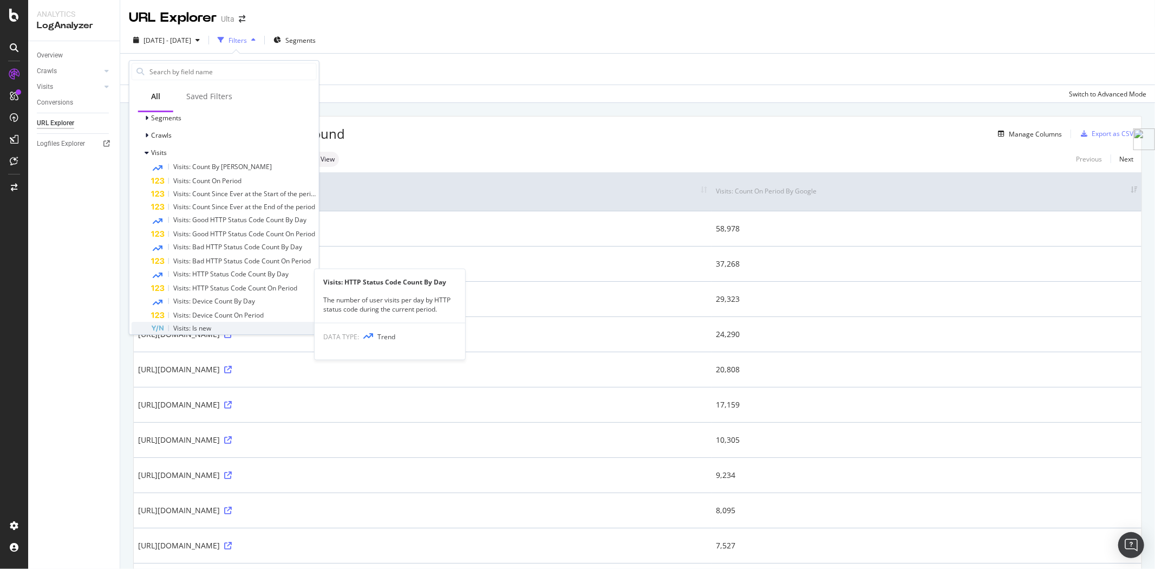
scroll to position [58, 0]
click at [148, 121] on icon at bounding box center [146, 119] width 3 height 6
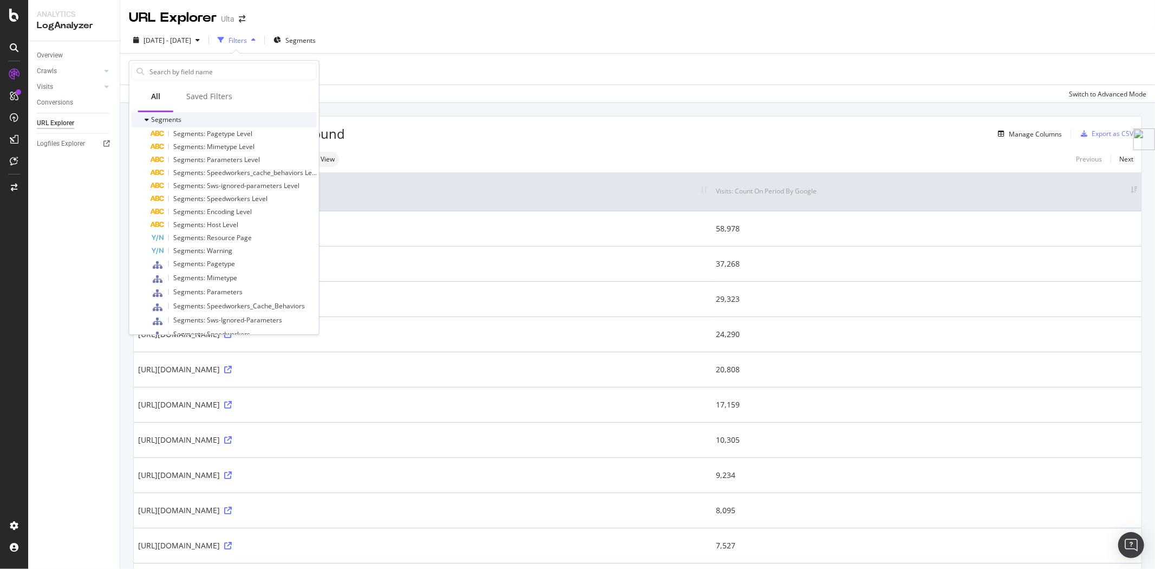
click at [148, 121] on icon at bounding box center [147, 119] width 4 height 6
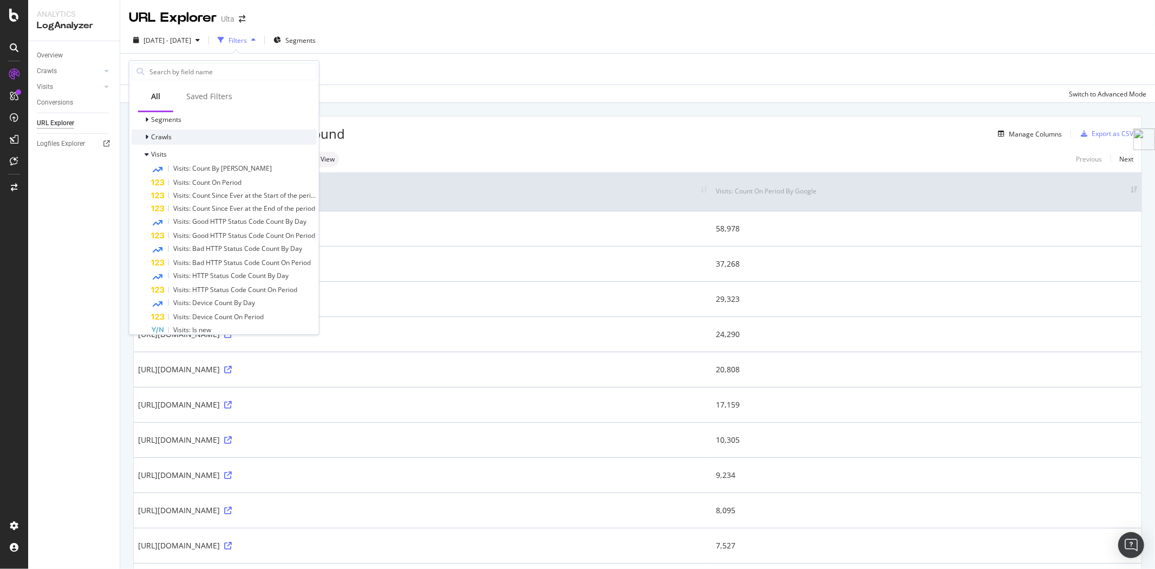
click at [147, 136] on icon at bounding box center [146, 137] width 3 height 6
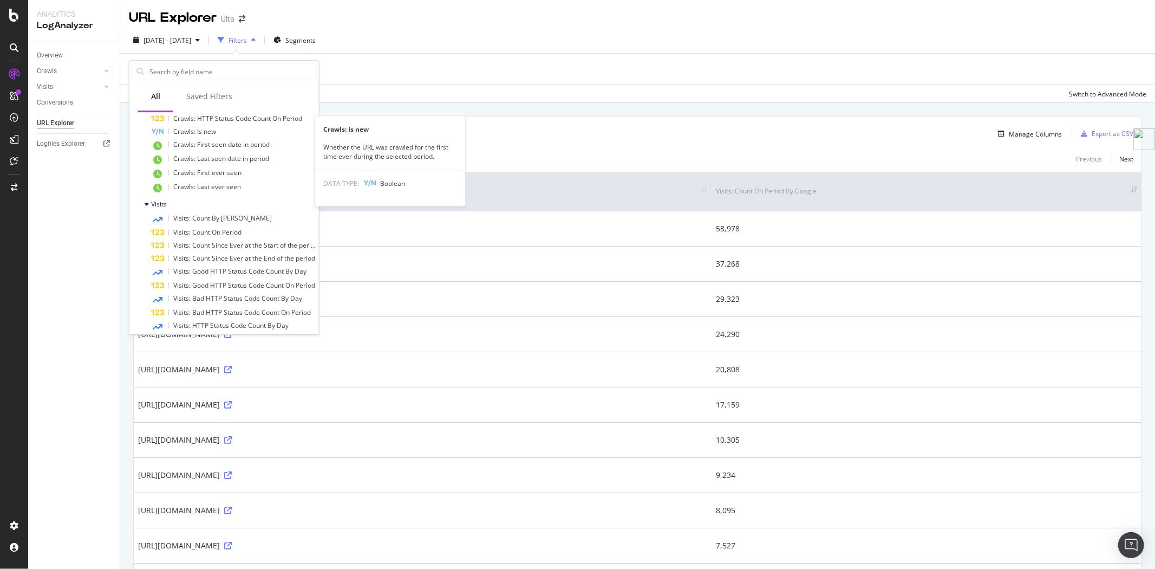
scroll to position [239, 0]
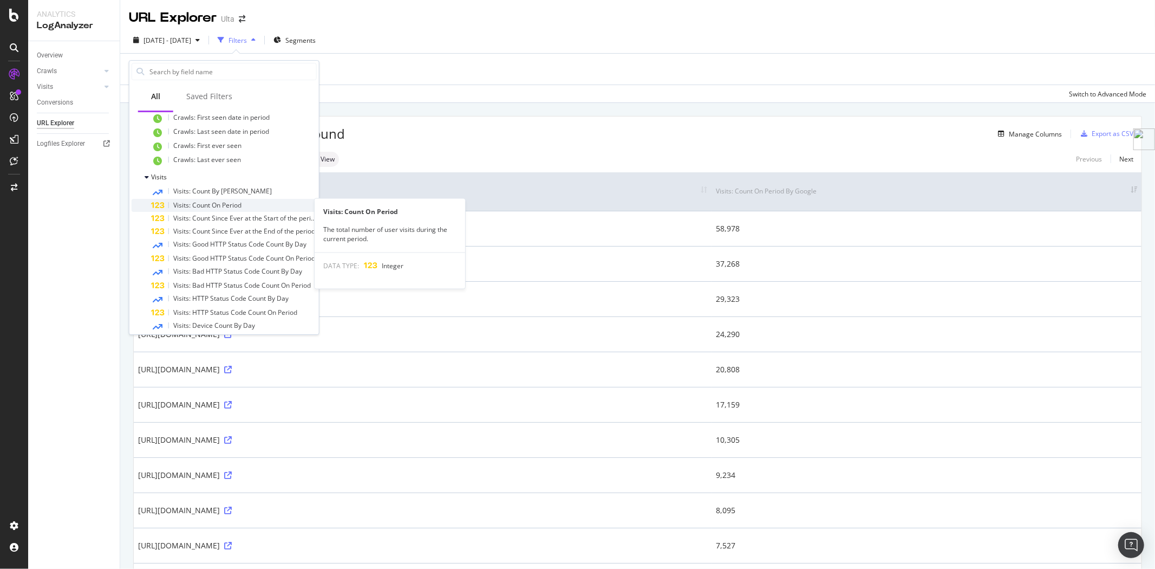
click at [203, 204] on span "Visits: Count On Period" at bounding box center [207, 204] width 68 height 9
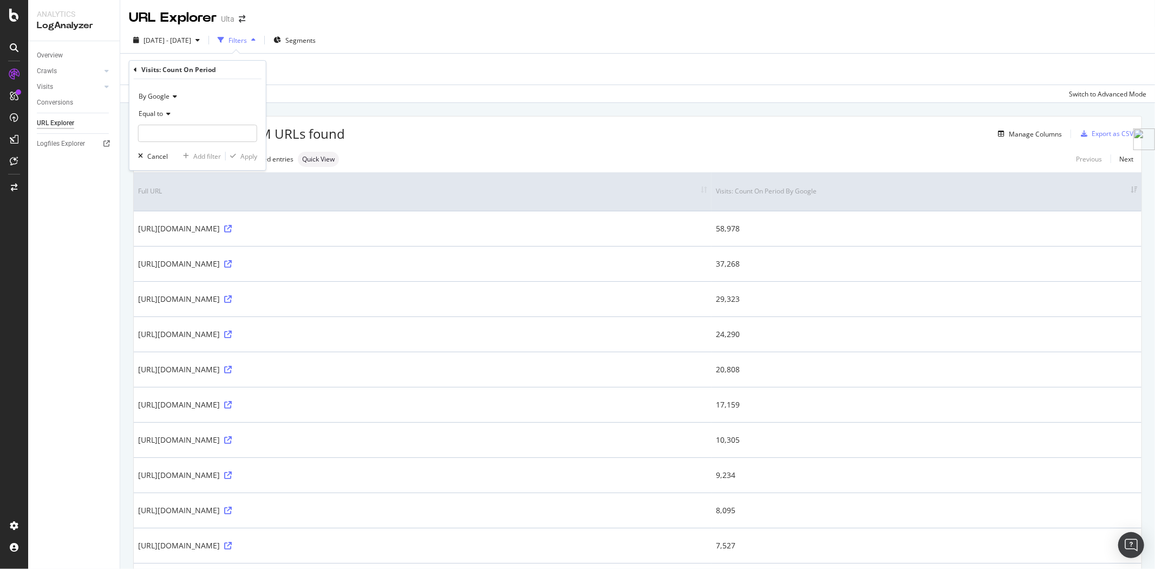
click at [172, 97] on icon at bounding box center [174, 96] width 8 height 6
click at [167, 118] on span "By Google" at bounding box center [160, 118] width 32 height 9
click at [168, 113] on icon at bounding box center [167, 113] width 8 height 6
click at [199, 112] on div "Equal to" at bounding box center [197, 113] width 119 height 17
